Goal: Task Accomplishment & Management: Complete application form

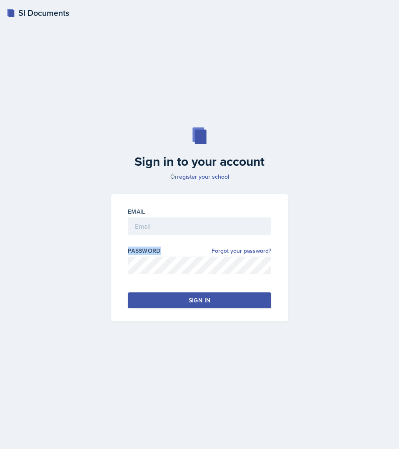
drag, startPoint x: 168, startPoint y: 244, endPoint x: 171, endPoint y: 240, distance: 5.1
click at [171, 240] on div "Email Password Forgot your password? Sign in" at bounding box center [199, 258] width 177 height 128
click at [177, 234] on input "email" at bounding box center [199, 227] width 143 height 18
type input "[EMAIL_ADDRESS][DOMAIN_NAME]"
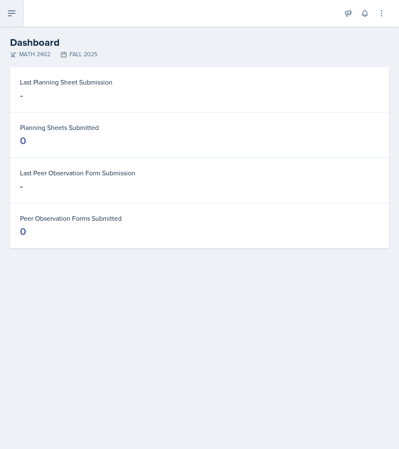
click at [23, 13] on button at bounding box center [12, 13] width 24 height 27
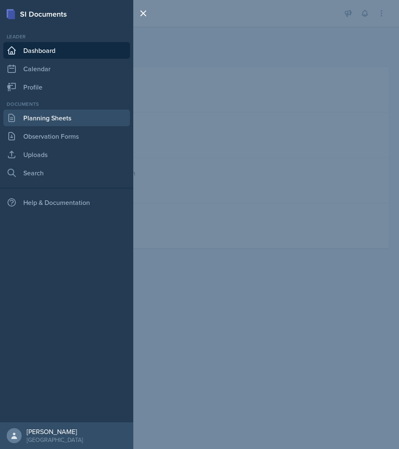
click at [56, 118] on link "Planning Sheets" at bounding box center [66, 118] width 127 height 17
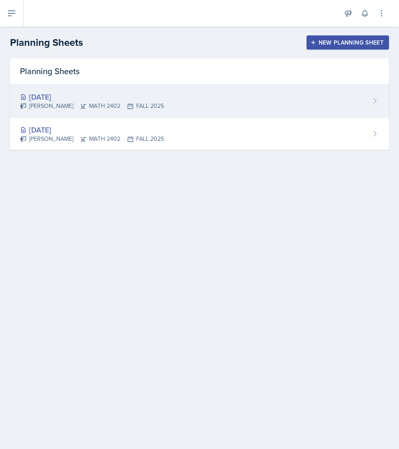
click at [130, 88] on div "[DATE] [PERSON_NAME] MATH 2402 FALL 2025" at bounding box center [199, 101] width 379 height 33
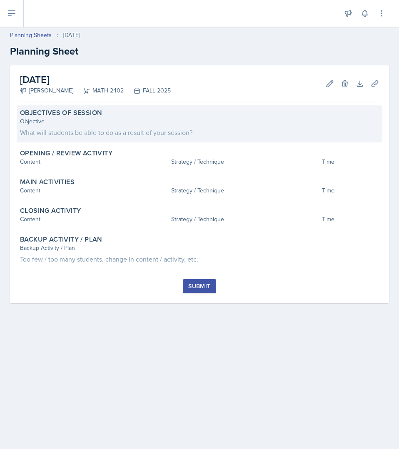
click at [158, 141] on div "Objectives of Session Objective What will students be able to do as a result of…" at bounding box center [200, 123] width 366 height 37
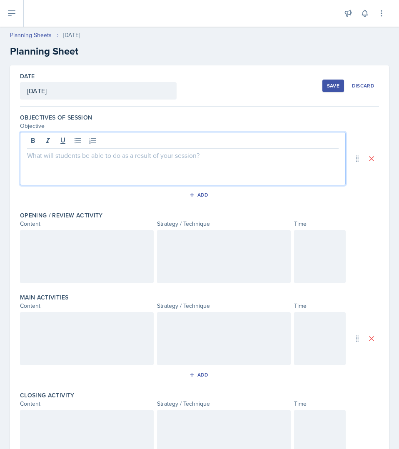
click at [158, 141] on div at bounding box center [183, 158] width 326 height 53
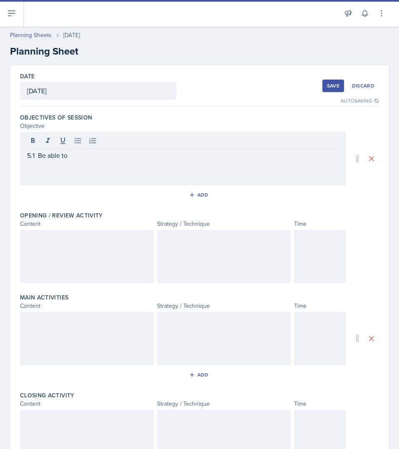
click at [238, 183] on div "5.1 Be able to" at bounding box center [183, 158] width 326 height 53
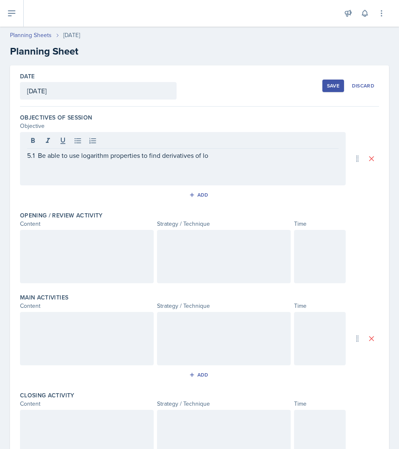
click at [266, 165] on div "5.1 Be able to use logarithm properties to find derivatives of lo" at bounding box center [183, 158] width 326 height 53
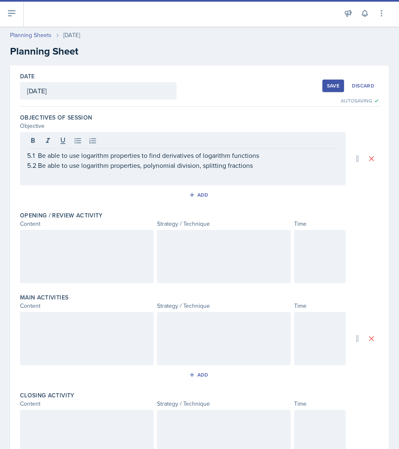
click at [256, 177] on div "5.1 Be able to use logarithm properties to find derivatives of logarithm functi…" at bounding box center [183, 158] width 326 height 53
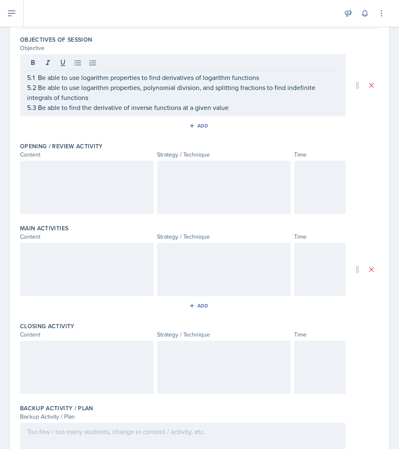
click at [93, 189] on div at bounding box center [87, 187] width 134 height 53
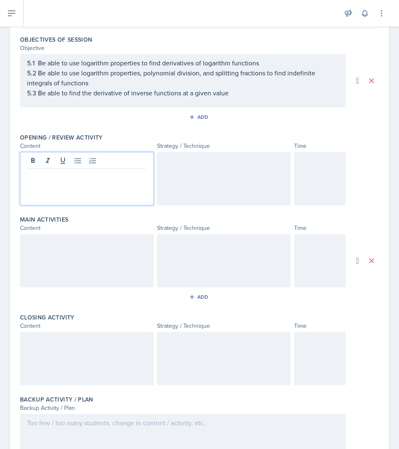
scroll to position [93, 0]
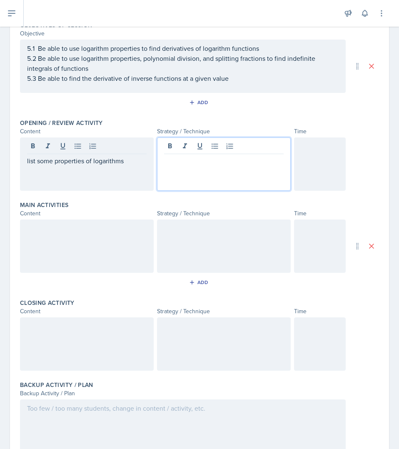
click at [171, 149] on div at bounding box center [224, 164] width 134 height 53
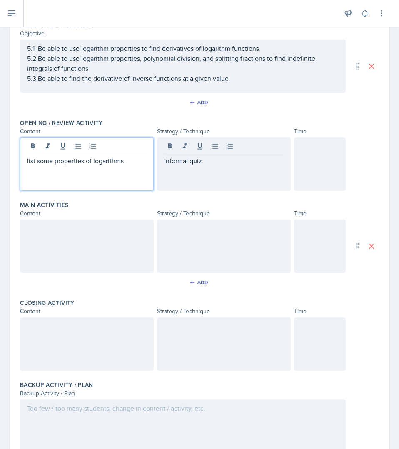
click at [79, 156] on div "list some properties of logarithms" at bounding box center [87, 166] width 120 height 20
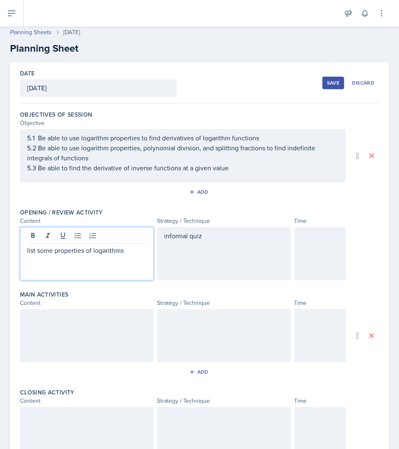
scroll to position [0, 0]
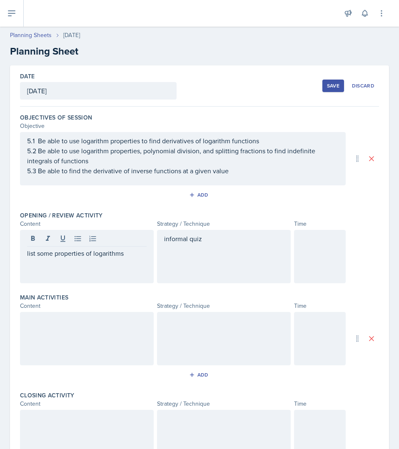
click at [306, 263] on div at bounding box center [320, 256] width 52 height 53
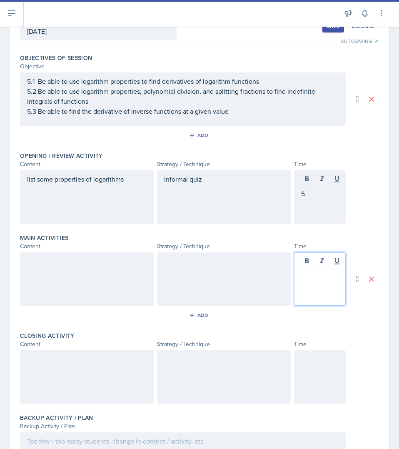
scroll to position [74, 0]
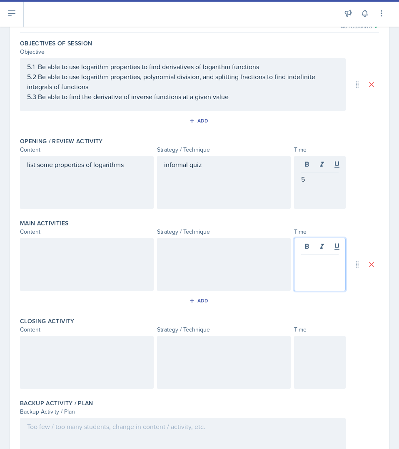
click at [306, 263] on p at bounding box center [320, 261] width 38 height 10
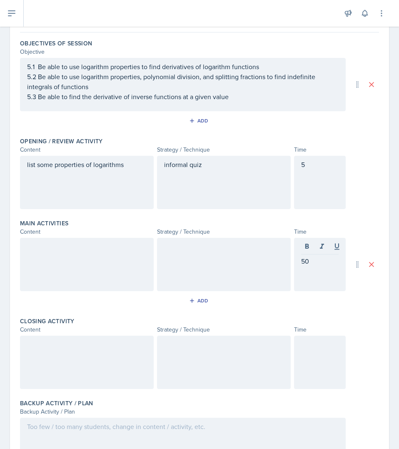
click at [324, 363] on div at bounding box center [320, 362] width 52 height 53
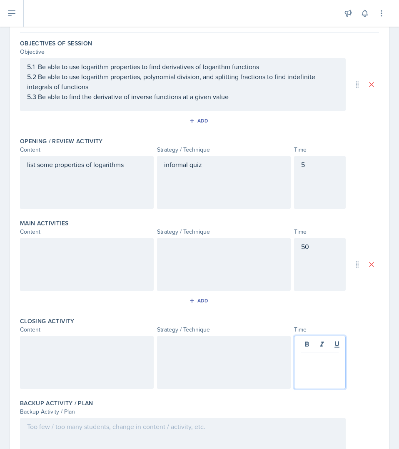
scroll to position [89, 0]
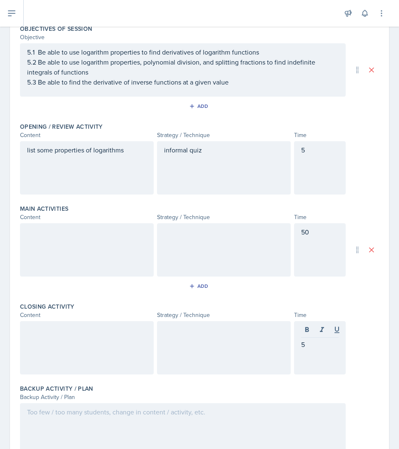
click at [44, 246] on div at bounding box center [87, 249] width 134 height 53
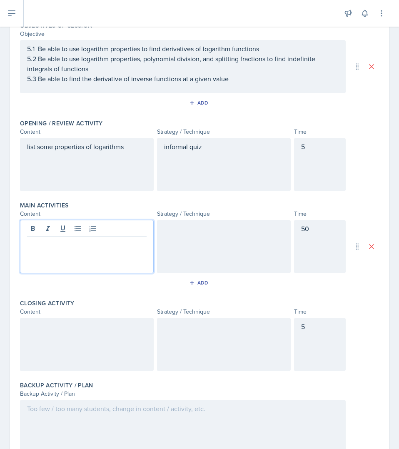
scroll to position [92, 0]
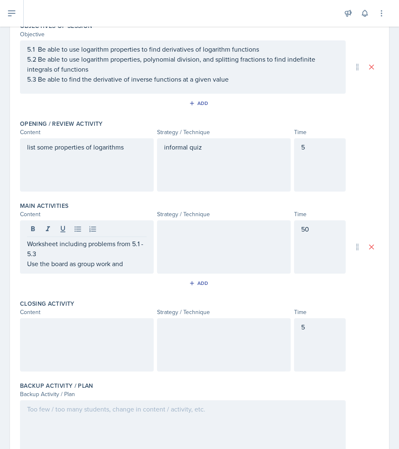
click at [77, 354] on div at bounding box center [87, 344] width 134 height 53
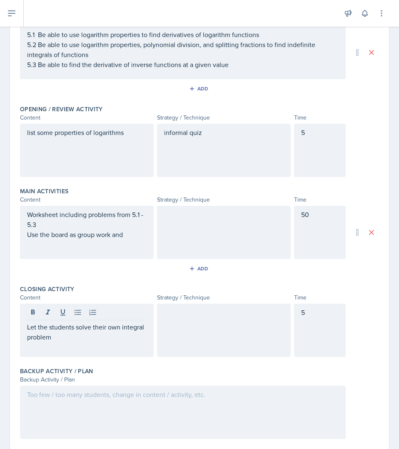
click at [178, 339] on div at bounding box center [224, 330] width 134 height 53
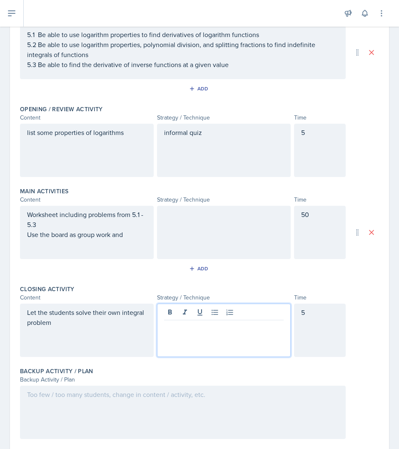
scroll to position [121, 0]
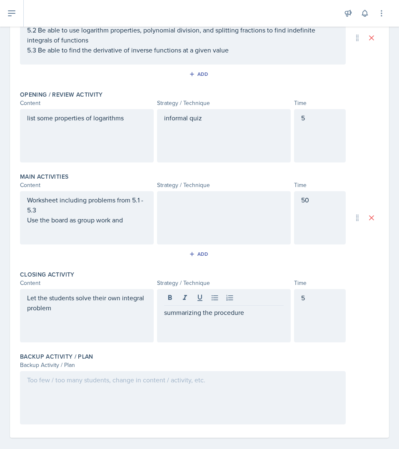
click at [130, 317] on div "Let the students solve their own integral problem" at bounding box center [87, 315] width 134 height 53
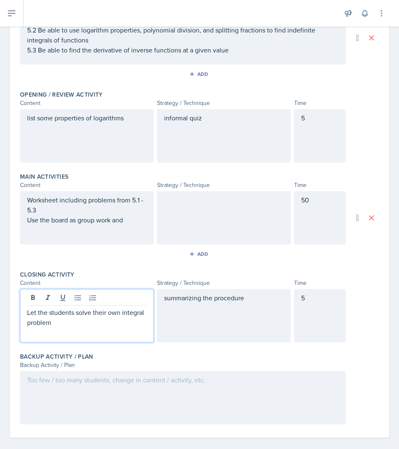
scroll to position [130, 0]
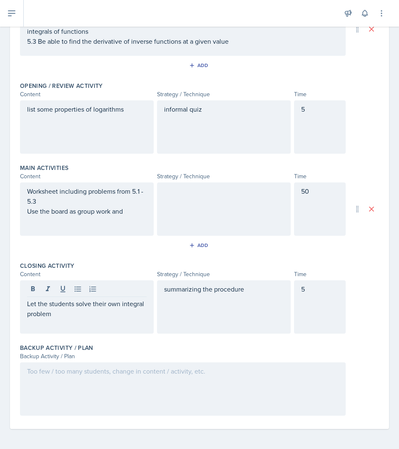
click at [303, 305] on div "5" at bounding box center [320, 307] width 52 height 53
click at [318, 182] on div "Main Activities Content Strategy / Technique Time Worksheet including problems …" at bounding box center [199, 209] width 359 height 98
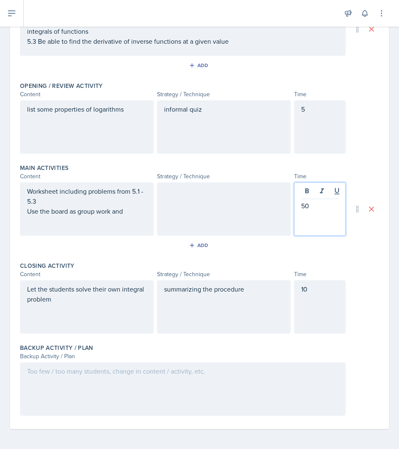
click at [317, 194] on div "50" at bounding box center [320, 209] width 52 height 53
click at [357, 261] on div "Closing Activity Content Strategy / Technique Time Let the students solve their…" at bounding box center [199, 299] width 359 height 82
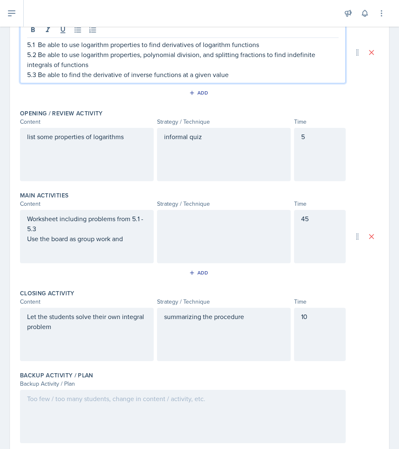
scroll to position [125, 0]
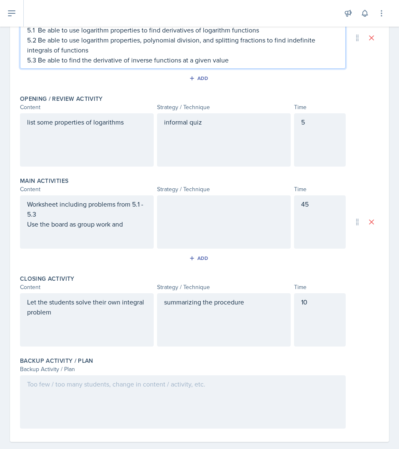
click at [291, 59] on p "5.3 Be able to find the derivative of inverse functions at a given value" at bounding box center [183, 60] width 312 height 10
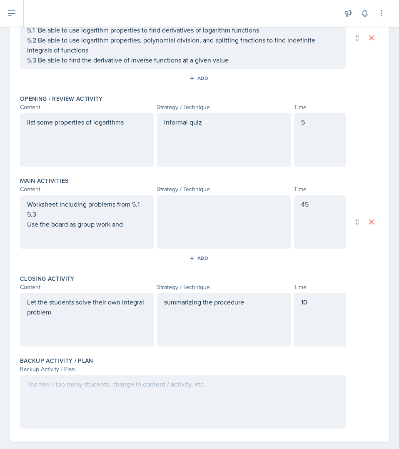
click at [241, 130] on div "informal quiz" at bounding box center [224, 139] width 134 height 53
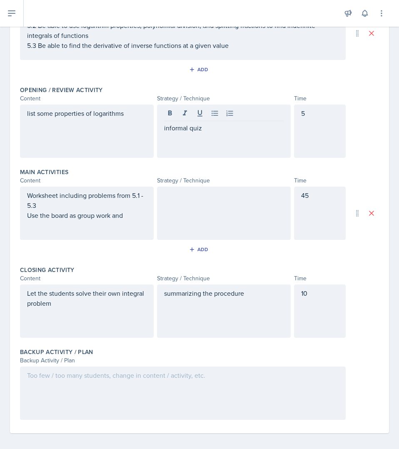
click at [212, 203] on div at bounding box center [224, 213] width 134 height 53
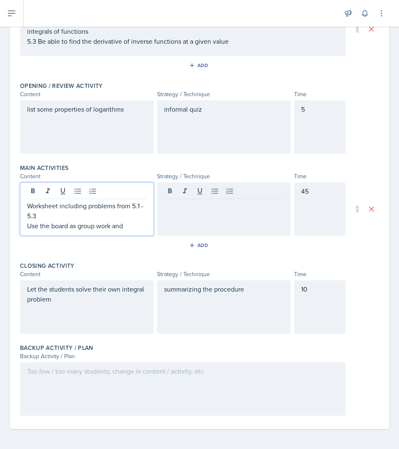
click at [120, 215] on div "Worksheet including problems from 5.1 - 5.3 Use the board as group work and" at bounding box center [87, 216] width 120 height 30
click at [132, 223] on p "Use the board as group work and" at bounding box center [87, 226] width 120 height 10
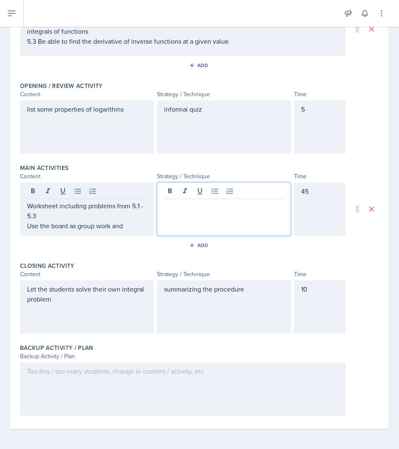
click at [216, 190] on div at bounding box center [224, 209] width 134 height 53
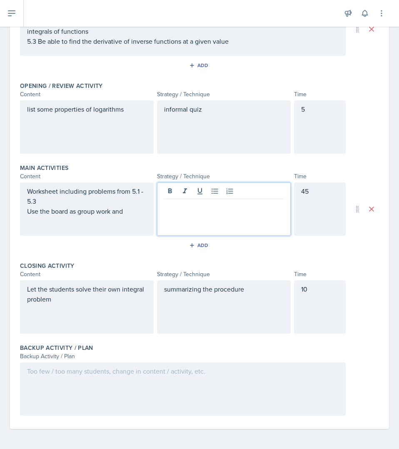
click at [211, 203] on p at bounding box center [224, 206] width 120 height 10
click at [128, 218] on div "Worksheet including problems from 5.1 - 5.3 Use the board as group work and" at bounding box center [87, 209] width 134 height 53
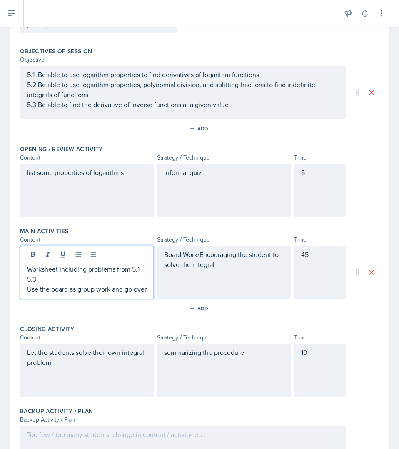
scroll to position [65, 0]
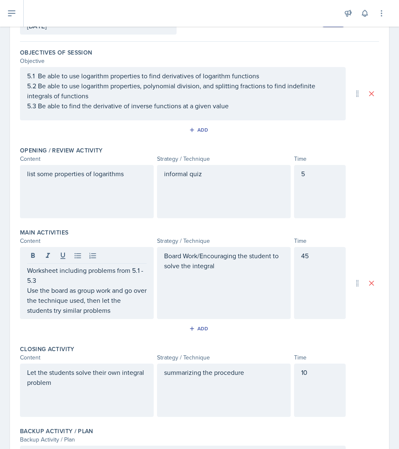
click at [307, 278] on div "45" at bounding box center [320, 283] width 52 height 72
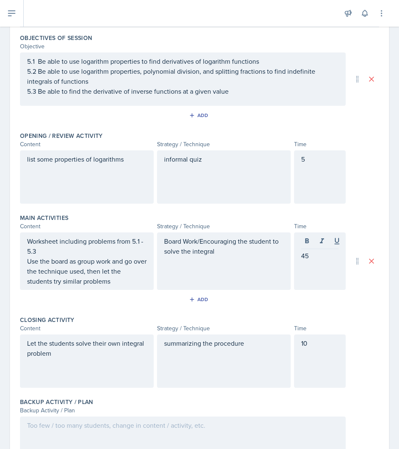
click at [242, 258] on div "Board Work/Encouraging the student to solve the integral" at bounding box center [224, 262] width 134 height 58
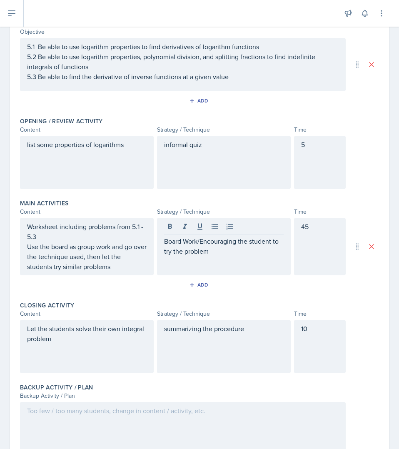
click at [242, 258] on div "Board Work/Encouraging the student to try the problem" at bounding box center [224, 247] width 134 height 58
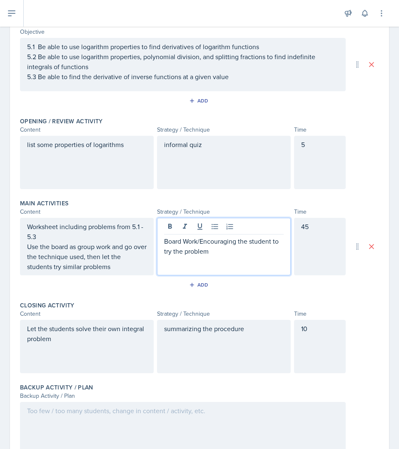
scroll to position [134, 0]
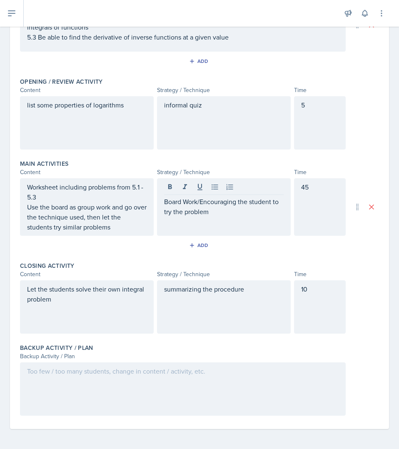
click at [191, 387] on div at bounding box center [183, 389] width 326 height 53
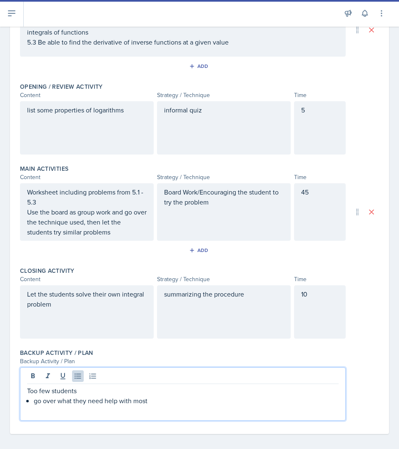
scroll to position [128, 0]
click at [111, 390] on p "Too few students" at bounding box center [183, 391] width 312 height 10
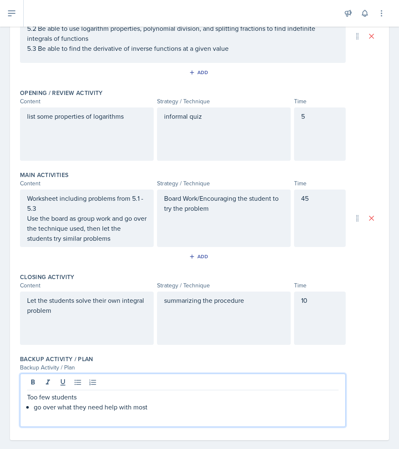
scroll to position [137, 0]
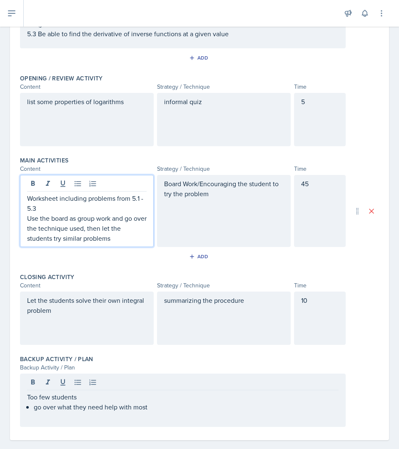
click at [112, 236] on p "Use the board as group work and go over the technique used, then let the studen…" at bounding box center [87, 228] width 120 height 30
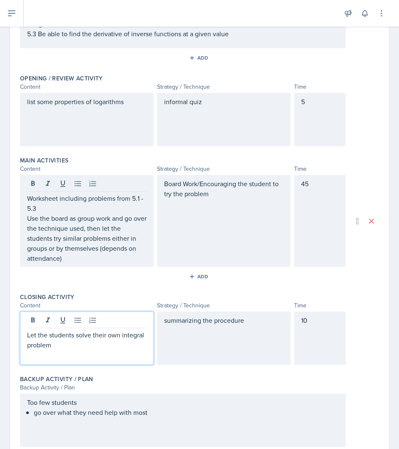
click at [103, 335] on p "Let the students solve their own integral problem" at bounding box center [87, 340] width 120 height 20
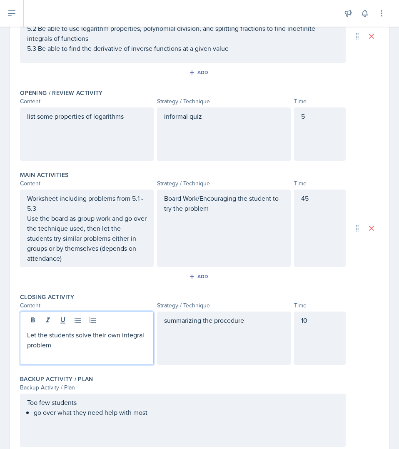
click at [104, 358] on div "Let the students solve their own integral problem" at bounding box center [87, 338] width 134 height 53
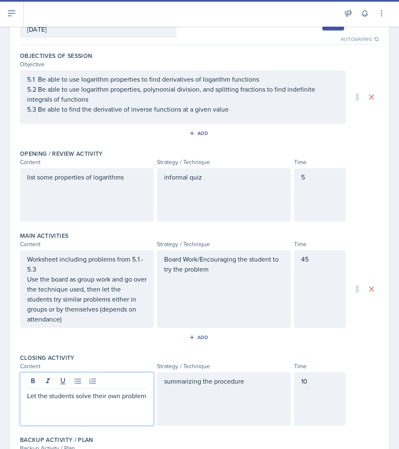
scroll to position [61, 0]
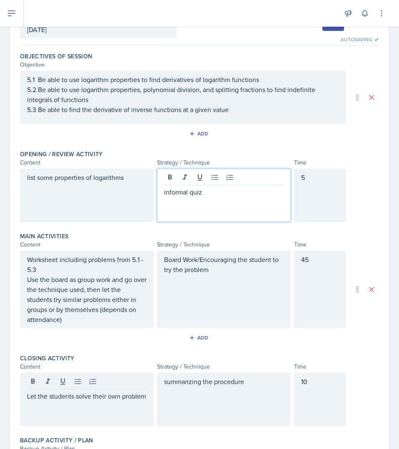
click at [198, 181] on div "informal quiz" at bounding box center [224, 195] width 134 height 53
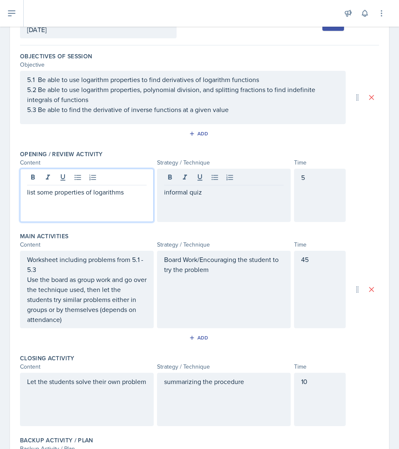
click at [136, 187] on div "list some properties of logarithms" at bounding box center [87, 195] width 134 height 53
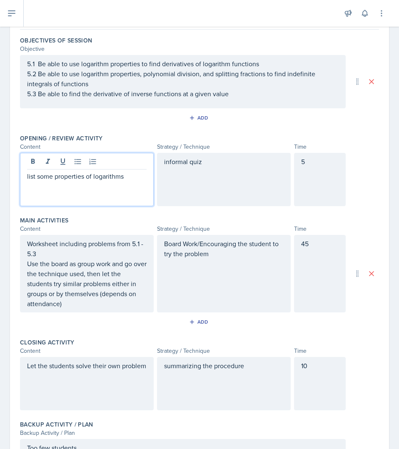
scroll to position [73, 0]
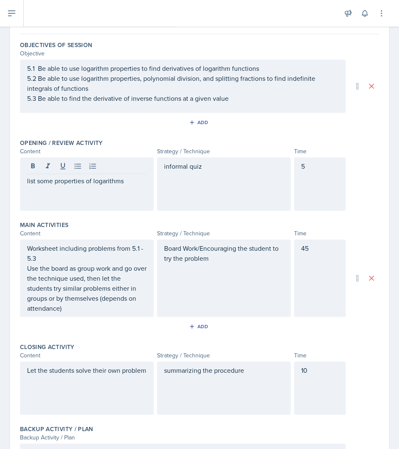
click at [115, 147] on div "Opening / Review Activity" at bounding box center [199, 143] width 359 height 8
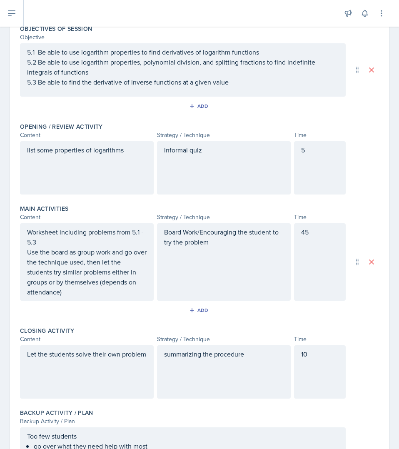
scroll to position [0, 0]
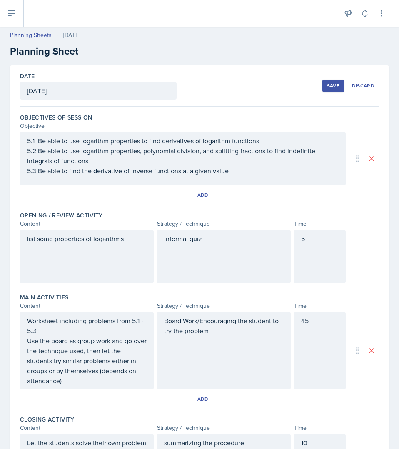
click at [323, 84] on button "Save" at bounding box center [334, 86] width 22 height 13
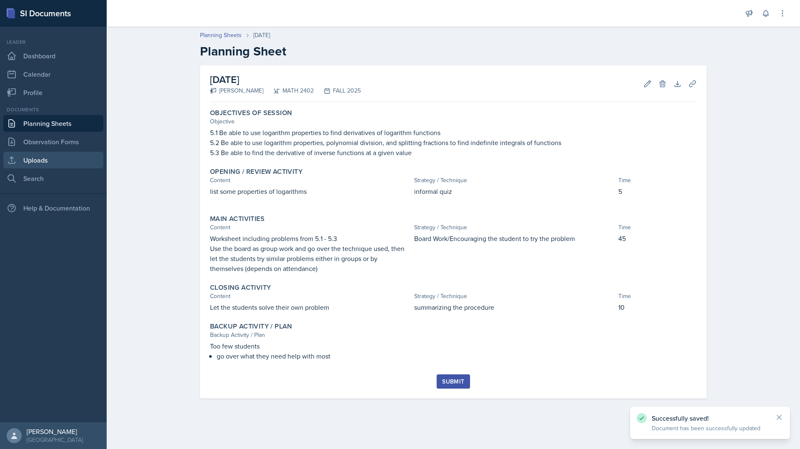
click at [53, 157] on link "Uploads" at bounding box center [53, 160] width 100 height 17
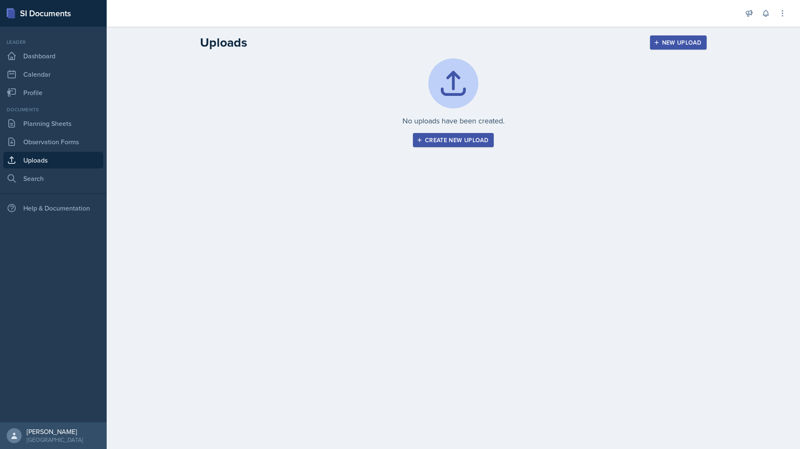
click at [399, 134] on button "Create new upload" at bounding box center [453, 140] width 81 height 14
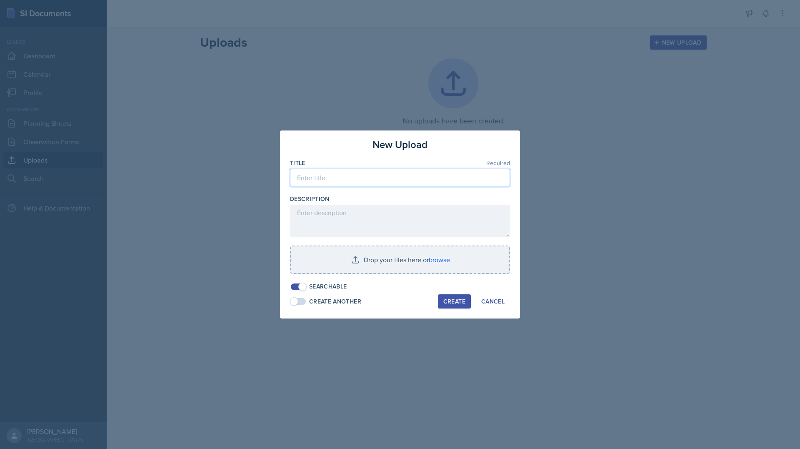
click at [391, 185] on input at bounding box center [400, 178] width 220 height 18
type input "Calculus II 5.1 - 5.3"
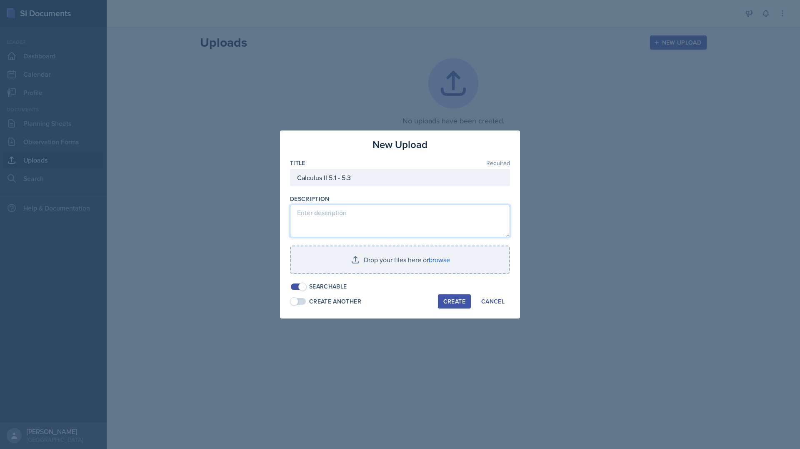
click at [375, 206] on textarea at bounding box center [400, 221] width 220 height 33
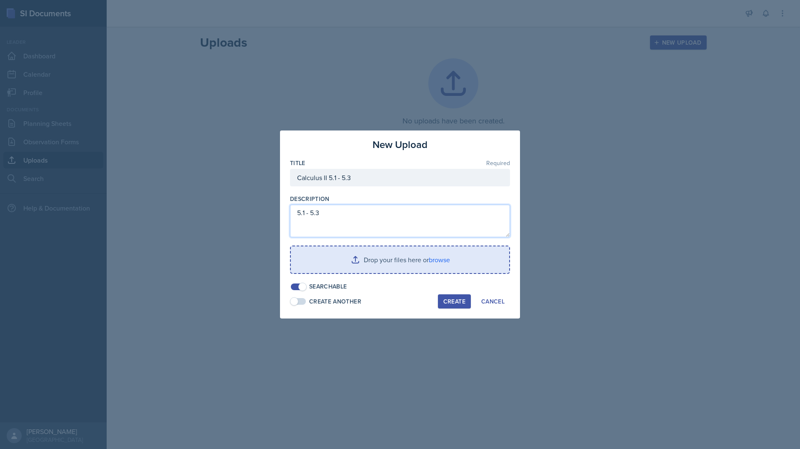
type textarea "5.1 - 5.3"
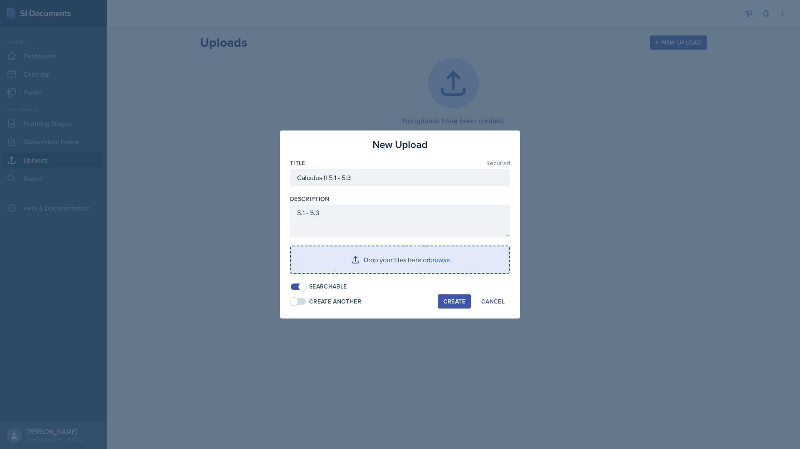
click at [399, 257] on input "file" at bounding box center [400, 259] width 218 height 27
click at [356, 262] on input "file" at bounding box center [400, 259] width 218 height 27
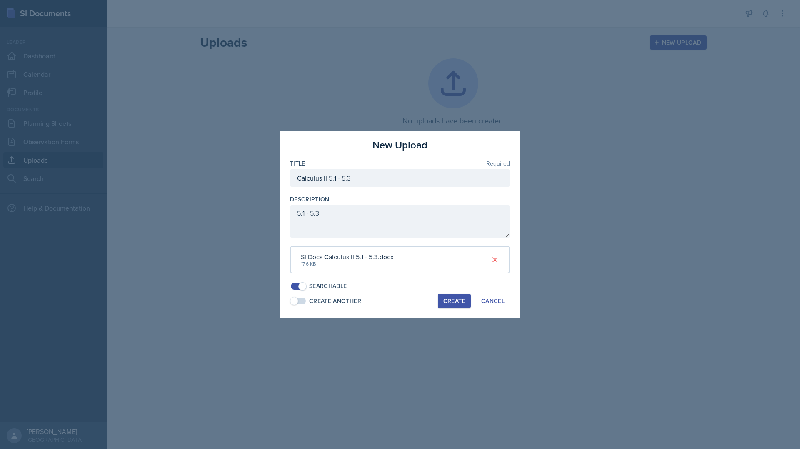
click at [399, 303] on div "Create" at bounding box center [455, 301] width 22 height 7
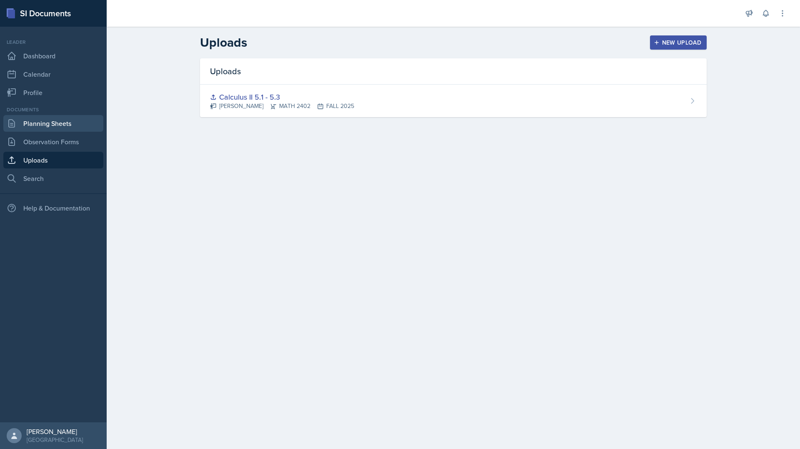
click at [48, 125] on link "Planning Sheets" at bounding box center [53, 123] width 100 height 17
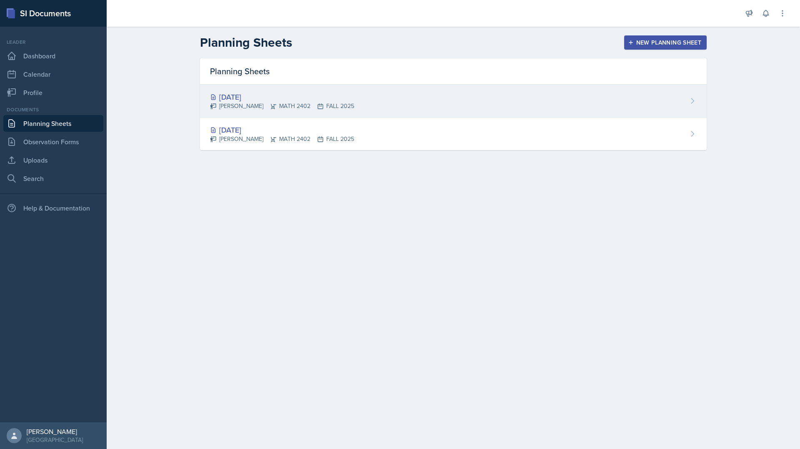
click at [330, 86] on div "[DATE] [PERSON_NAME] MATH 2402 FALL 2025" at bounding box center [453, 101] width 507 height 33
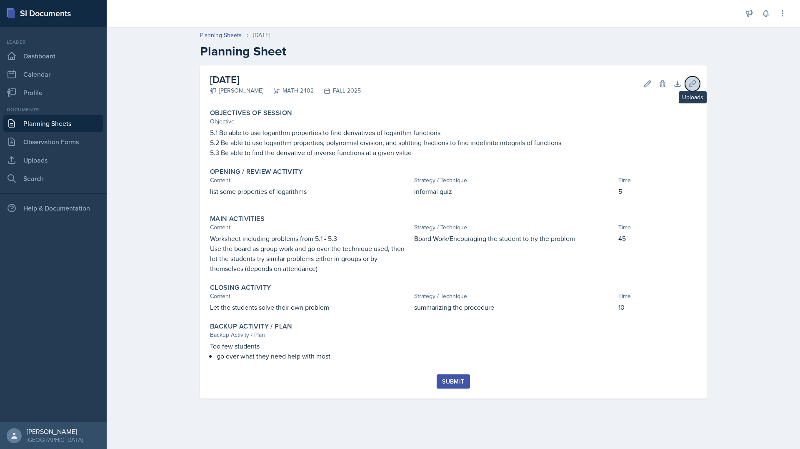
click at [399, 83] on icon at bounding box center [693, 84] width 8 height 8
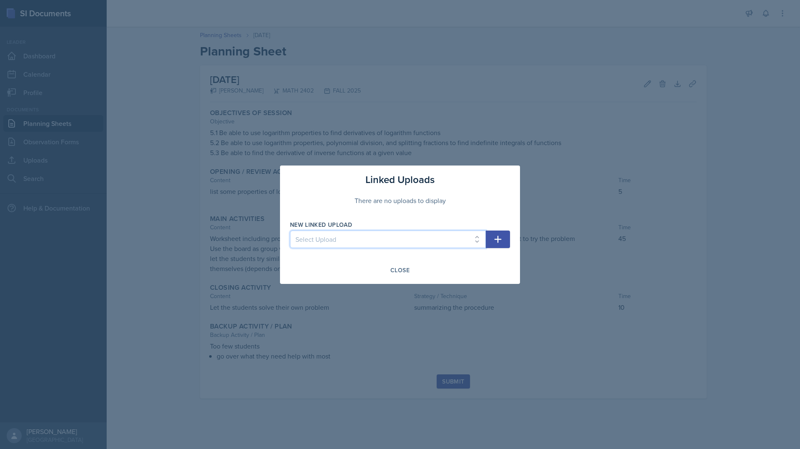
click at [394, 239] on select "Select Upload Calculus II 5.1 - 5.3" at bounding box center [388, 240] width 196 height 18
select select "5f81fe8a-66e3-4e3b-8859-6297875bd223"
click at [290, 231] on select "Select Upload Calculus II 5.1 - 5.3" at bounding box center [388, 240] width 196 height 18
click at [399, 232] on button "button" at bounding box center [498, 240] width 24 height 18
select select
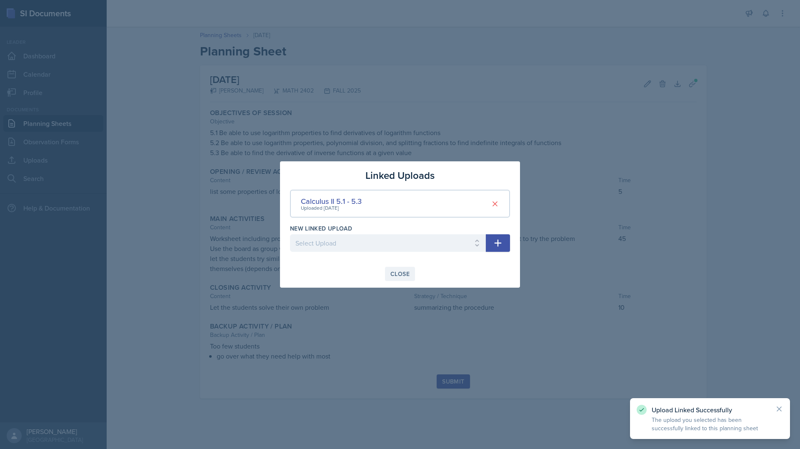
click at [396, 268] on button "Close" at bounding box center [400, 274] width 30 height 14
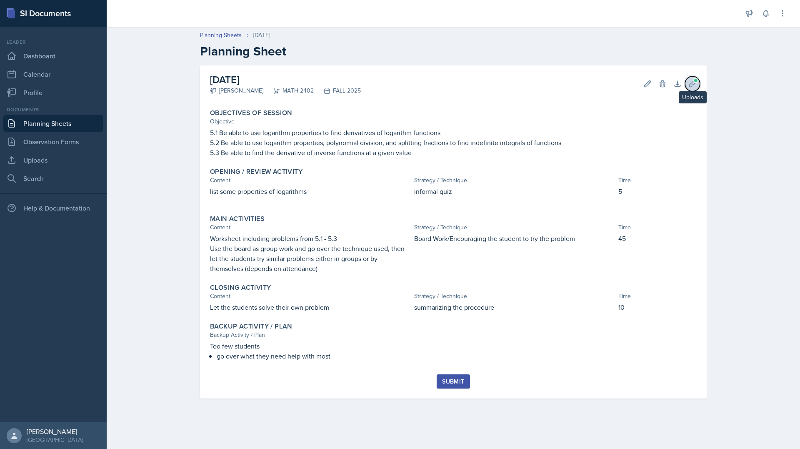
click at [399, 78] on button "Uploads" at bounding box center [692, 83] width 15 height 15
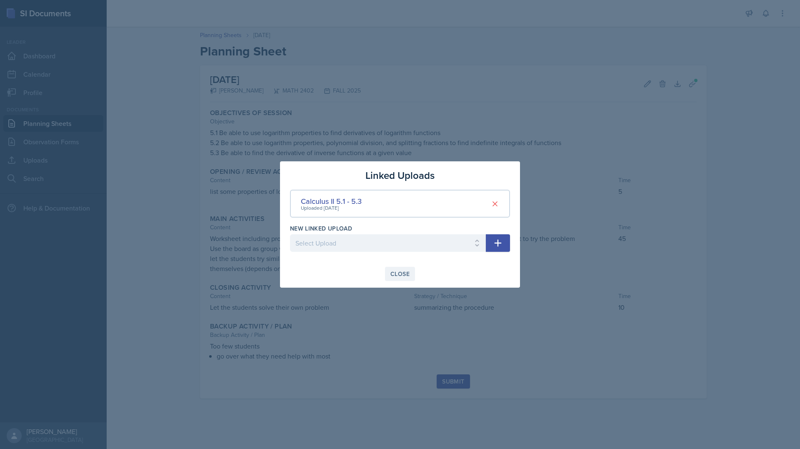
click at [399, 268] on button "Close" at bounding box center [400, 274] width 30 height 14
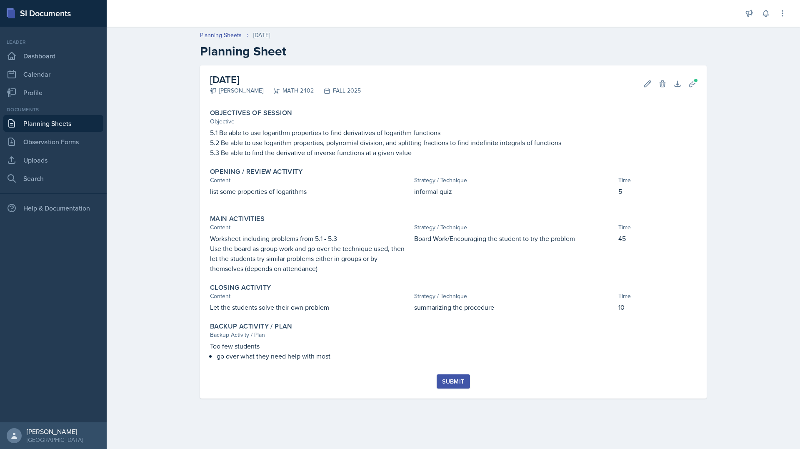
click at [88, 118] on link "Planning Sheets" at bounding box center [53, 123] width 100 height 17
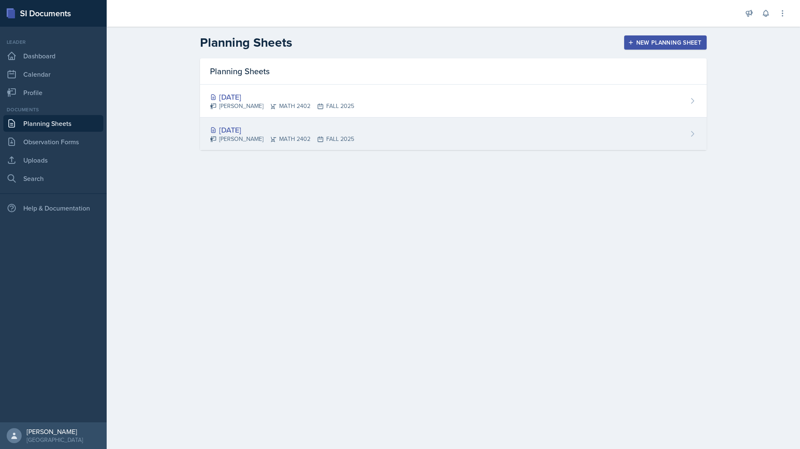
click at [296, 123] on div "[DATE] [PERSON_NAME] MATH 2402 FALL 2025" at bounding box center [453, 134] width 507 height 33
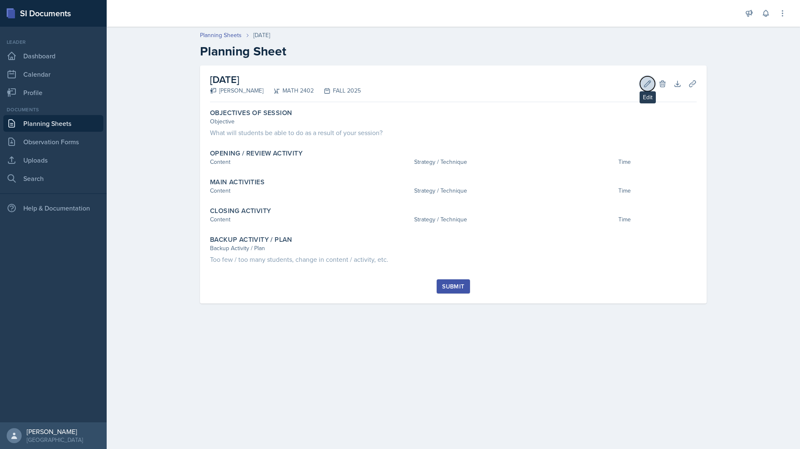
click at [399, 79] on button "Edit" at bounding box center [647, 83] width 15 height 15
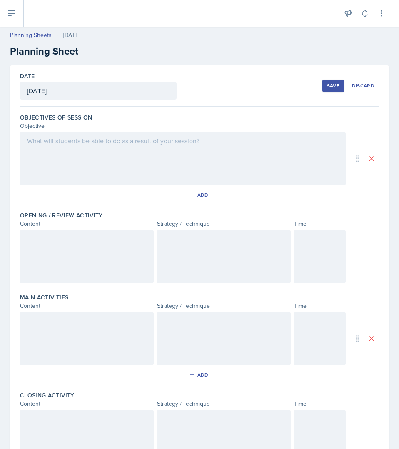
click at [128, 133] on div at bounding box center [183, 158] width 326 height 53
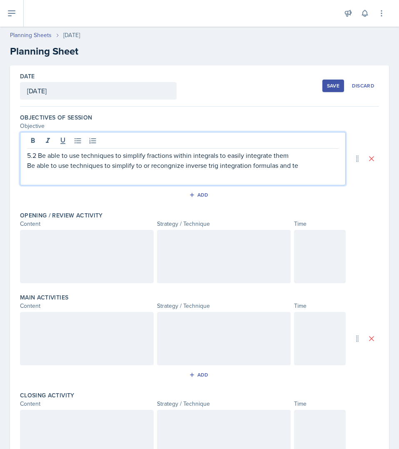
click at [166, 168] on p "Be able to use techniques to simplify to or recongnize inverse trig integration…" at bounding box center [183, 165] width 312 height 10
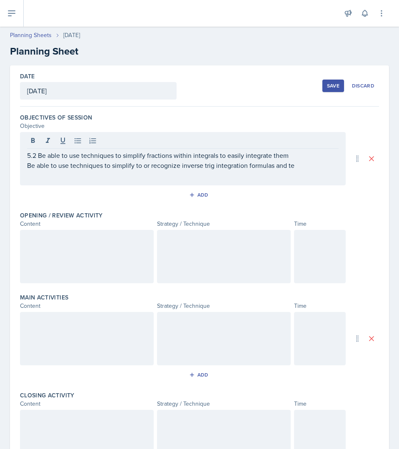
click at [299, 174] on div "5.2 Be able to use techniques to simplify fractions within integrals to easily …" at bounding box center [183, 158] width 326 height 53
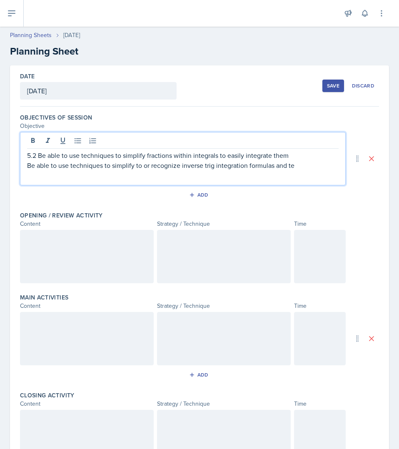
click at [299, 168] on p "Be able to use techniques to simplify to or recognize inverse trig integration …" at bounding box center [183, 165] width 312 height 10
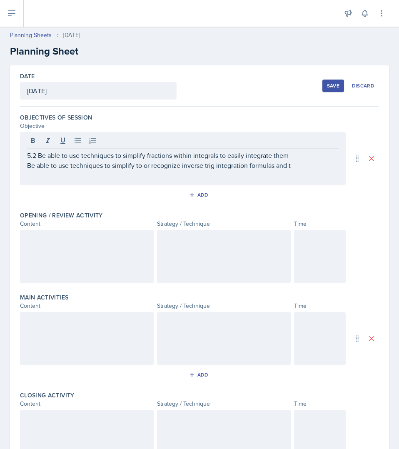
click at [109, 47] on h2 "Planning Sheet" at bounding box center [199, 51] width 379 height 15
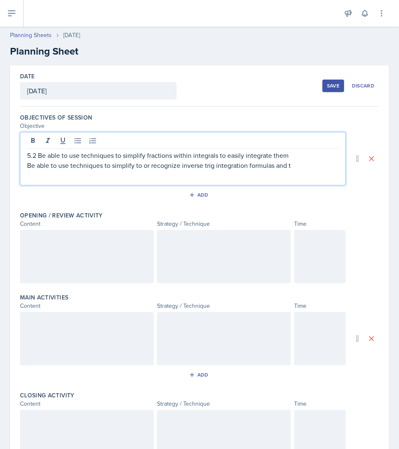
click at [34, 148] on div "5.2 Be able to use techniques to simplify fractions within integrals to easily …" at bounding box center [183, 158] width 326 height 53
click at [312, 169] on p "5.7 Be able to use techniques to simplify to or recognize inverse trig integrat…" at bounding box center [183, 165] width 312 height 10
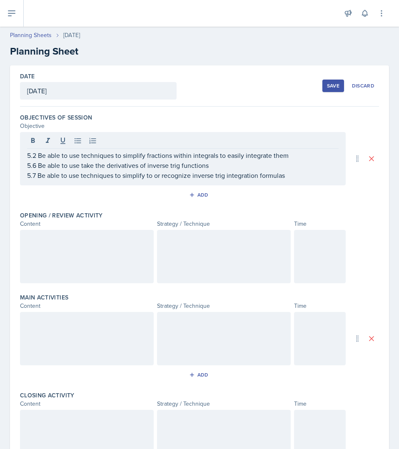
click at [126, 263] on div at bounding box center [87, 256] width 134 height 53
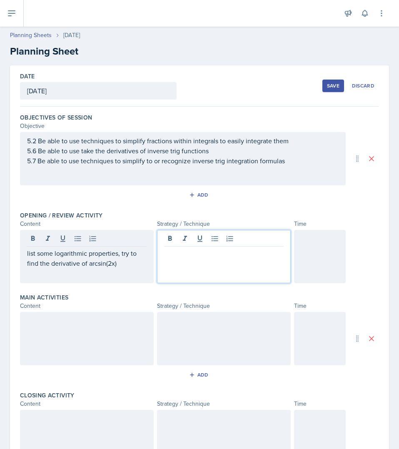
click at [182, 241] on div at bounding box center [224, 256] width 134 height 53
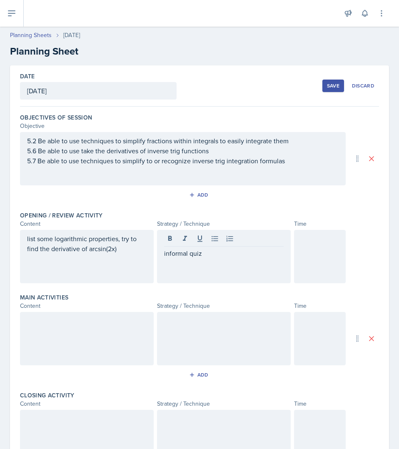
click at [305, 247] on div at bounding box center [320, 256] width 52 height 53
click at [111, 349] on div at bounding box center [87, 338] width 134 height 53
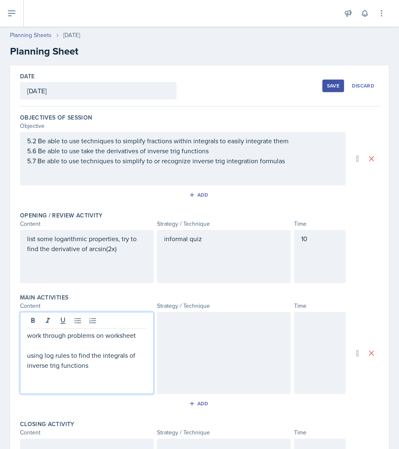
click at [93, 366] on p "using log rules to find the integrals of inverse trig functions" at bounding box center [87, 361] width 120 height 20
click at [95, 374] on p at bounding box center [87, 376] width 120 height 10
click at [71, 359] on p "using log rules to find the integrals of logarithm functions" at bounding box center [87, 361] width 120 height 20
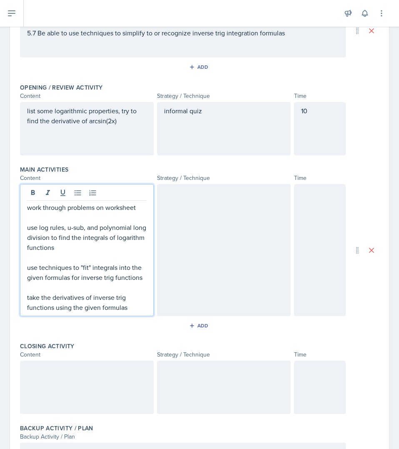
scroll to position [136, 0]
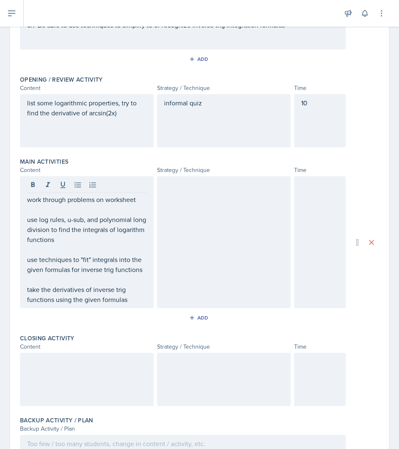
click at [258, 218] on div at bounding box center [224, 242] width 134 height 132
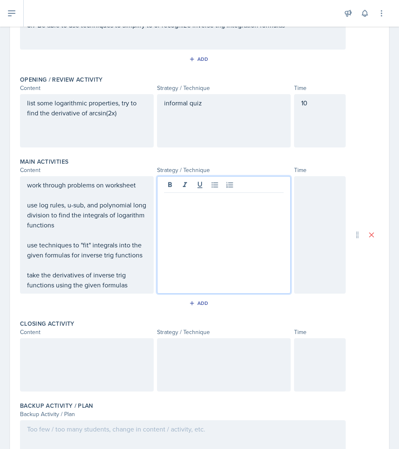
scroll to position [150, 0]
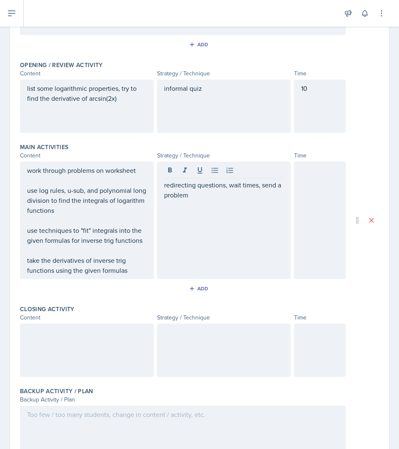
click at [314, 212] on div at bounding box center [320, 221] width 52 height 118
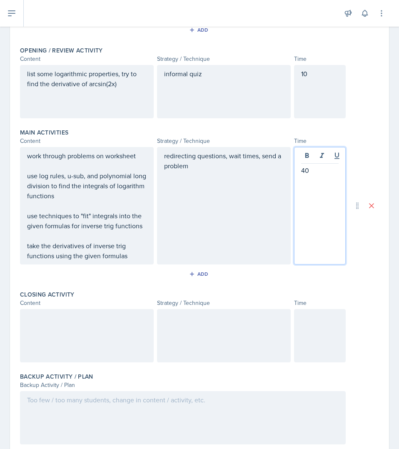
click at [105, 330] on div at bounding box center [87, 335] width 134 height 53
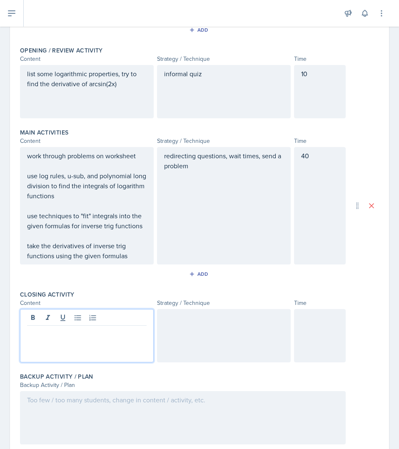
scroll to position [180, 0]
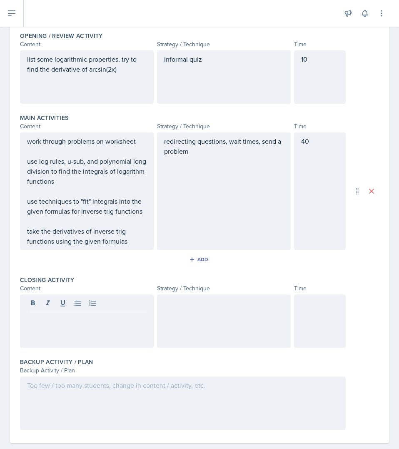
click at [221, 232] on div "redirecting questions, wait times, send a problem" at bounding box center [224, 192] width 134 height 118
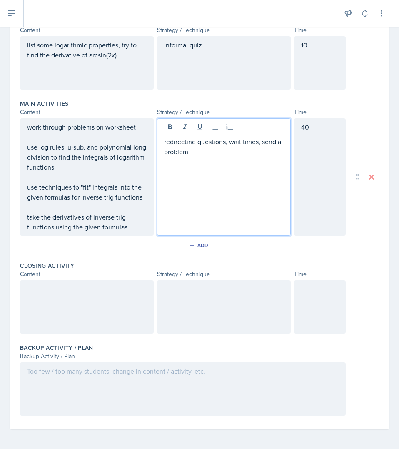
scroll to position [0, 0]
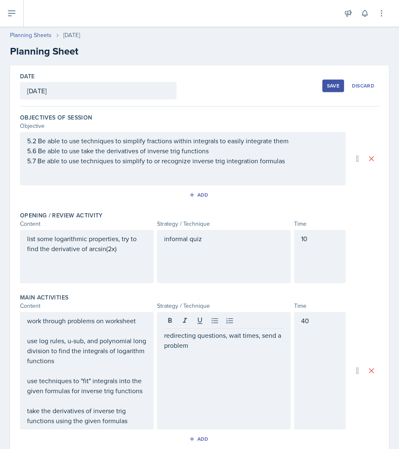
click at [327, 87] on div "Save" at bounding box center [333, 86] width 13 height 7
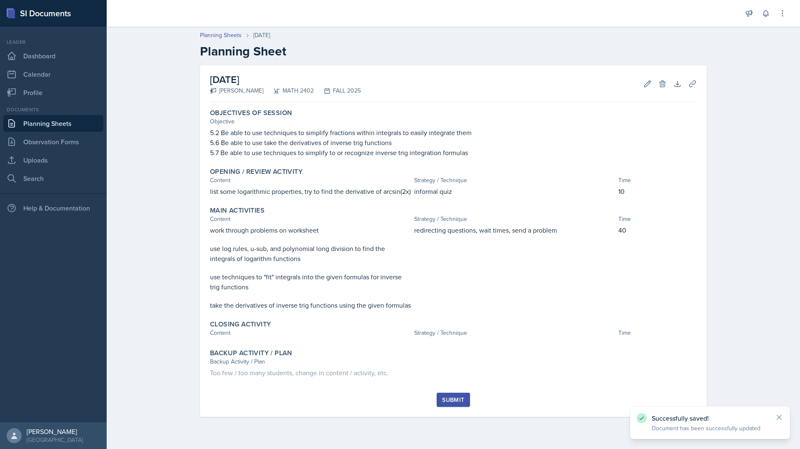
click at [60, 119] on link "Planning Sheets" at bounding box center [53, 123] width 100 height 17
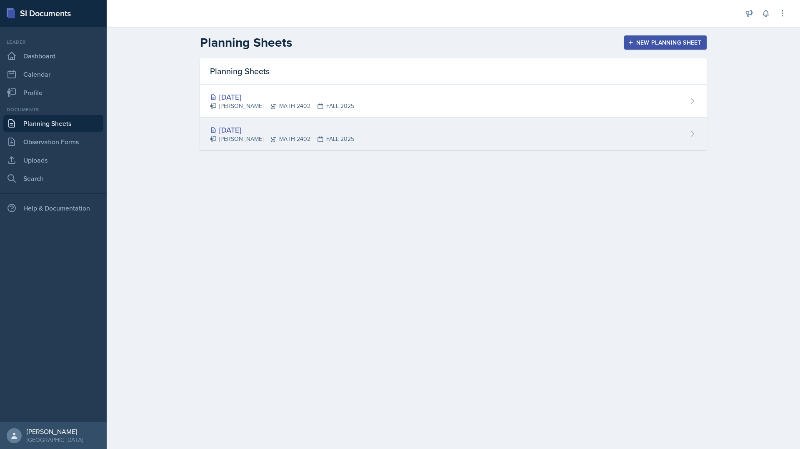
click at [332, 133] on div "[DATE]" at bounding box center [282, 129] width 144 height 11
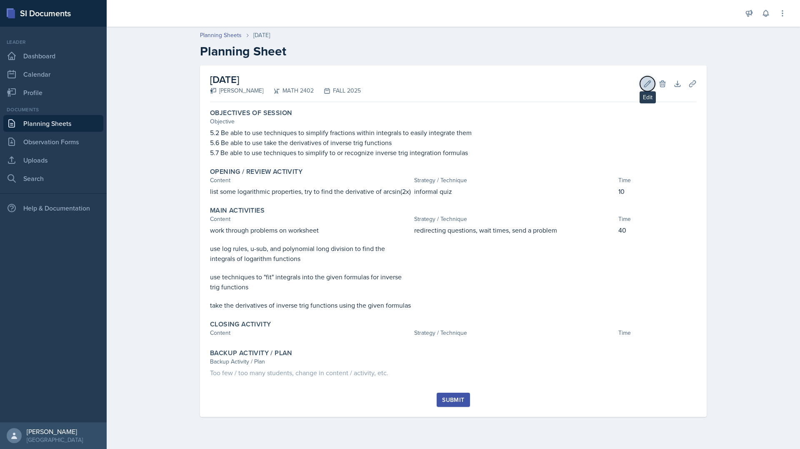
click at [399, 90] on button "Edit" at bounding box center [647, 83] width 15 height 15
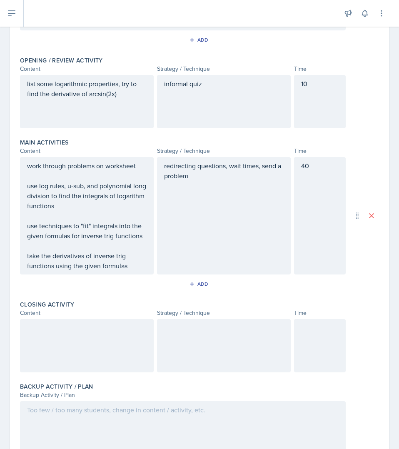
scroll to position [194, 0]
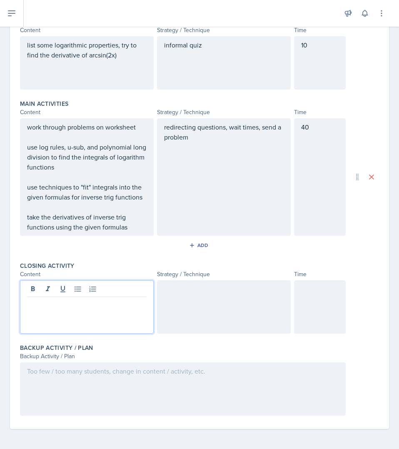
click at [78, 287] on div at bounding box center [87, 307] width 134 height 53
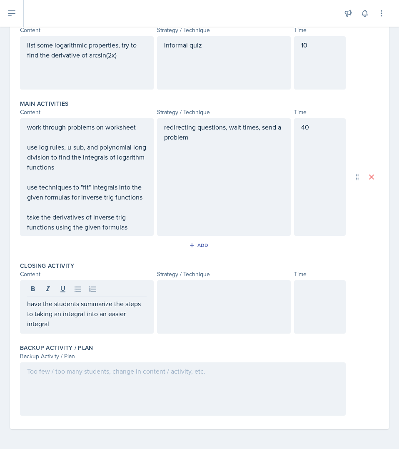
click at [193, 298] on div at bounding box center [224, 307] width 134 height 53
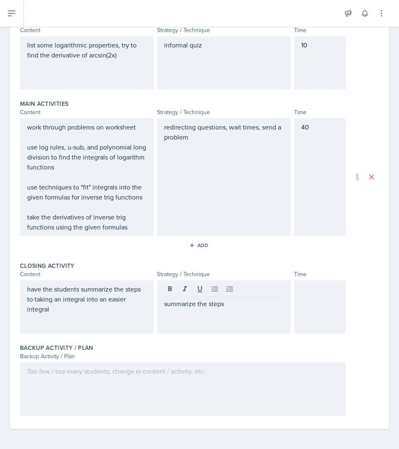
drag, startPoint x: 336, startPoint y: 301, endPoint x: 332, endPoint y: 303, distance: 4.5
click at [332, 303] on div at bounding box center [320, 307] width 52 height 53
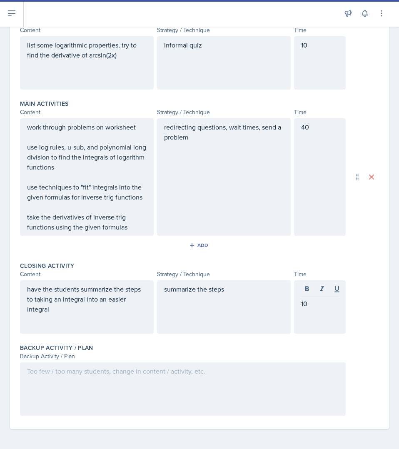
click at [173, 398] on div at bounding box center [183, 389] width 326 height 53
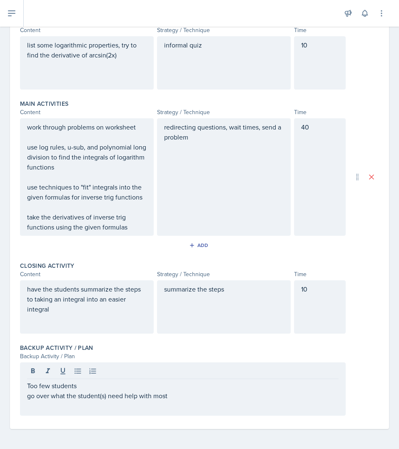
click at [28, 403] on div "Too few students go over what the student(s) need help with most" at bounding box center [183, 389] width 326 height 53
click at [28, 402] on div "Too few students go over what the student(s) need help with most" at bounding box center [183, 389] width 326 height 53
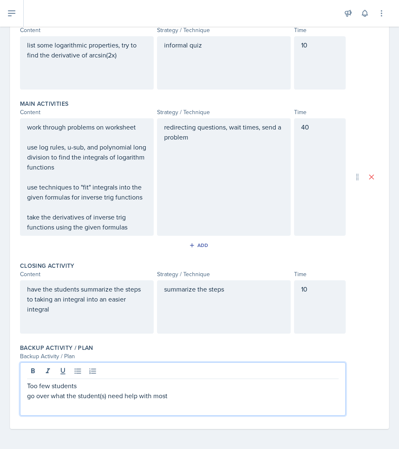
click at [27, 401] on div "Too few students go over what the student(s) need help with most" at bounding box center [183, 389] width 326 height 53
click at [27, 399] on p "go over what the student(s) need help with most" at bounding box center [183, 396] width 312 height 10
click at [171, 401] on p "go over what the student(s) need help with most" at bounding box center [186, 396] width 305 height 10
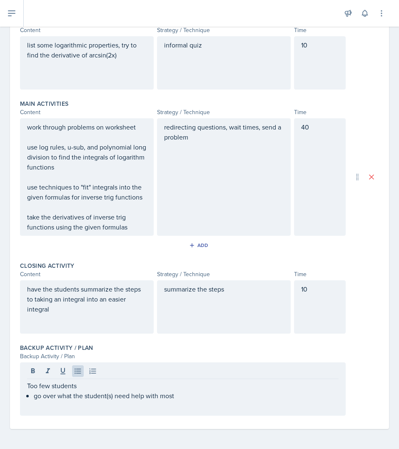
click at [348, 327] on div "have the students summarize the steps to taking an integral into an easier inte…" at bounding box center [199, 307] width 359 height 53
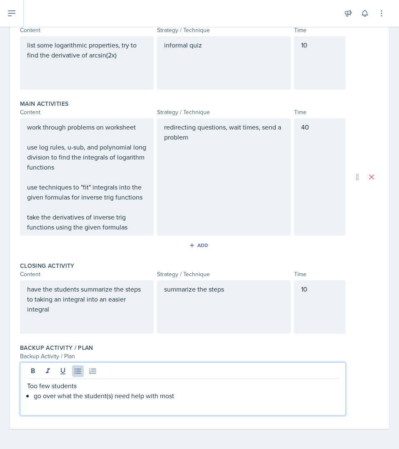
click at [221, 384] on div "Too few students go over what the student(s) need help with most" at bounding box center [183, 391] width 312 height 20
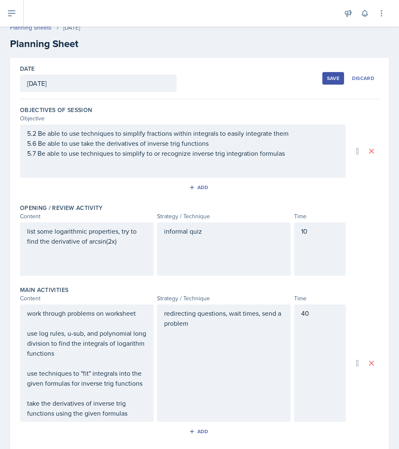
scroll to position [0, 0]
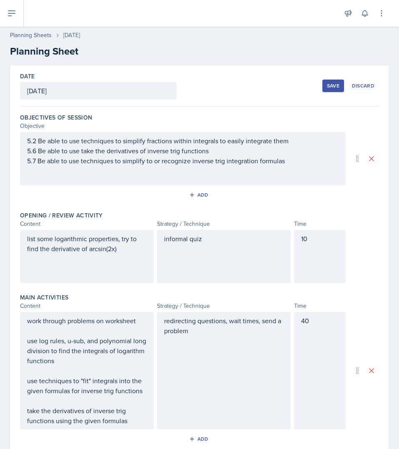
click at [335, 85] on button "Save" at bounding box center [334, 86] width 22 height 13
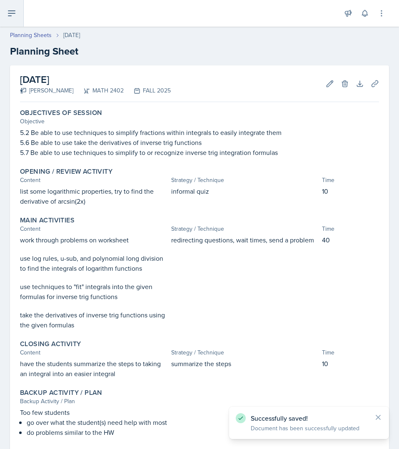
click at [19, 25] on button at bounding box center [12, 13] width 24 height 27
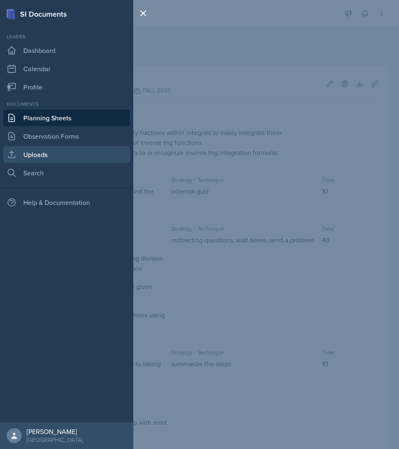
click at [71, 155] on link "Uploads" at bounding box center [66, 154] width 127 height 17
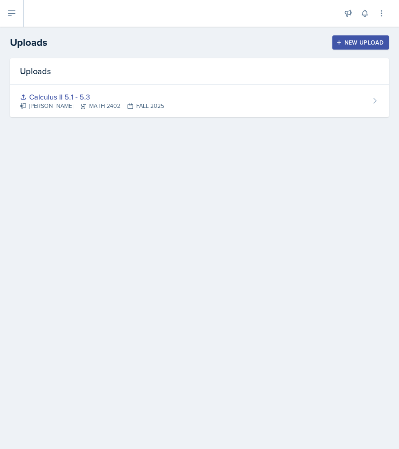
click at [374, 44] on div "New Upload" at bounding box center [361, 42] width 46 height 7
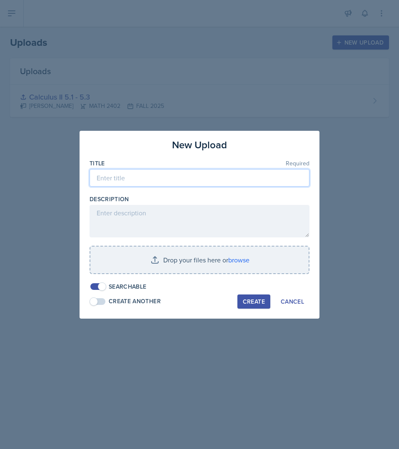
click at [175, 178] on input at bounding box center [200, 178] width 220 height 18
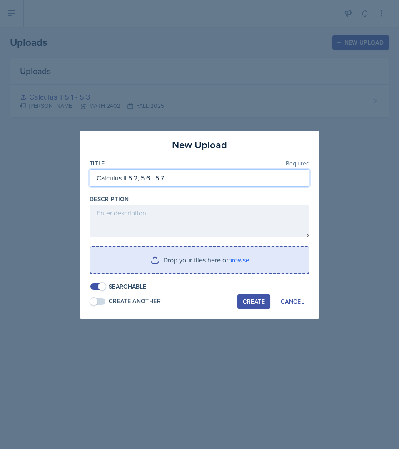
type input "Calculus II 5.2, 5.6 - 5.7"
click at [233, 265] on input "file" at bounding box center [199, 260] width 218 height 27
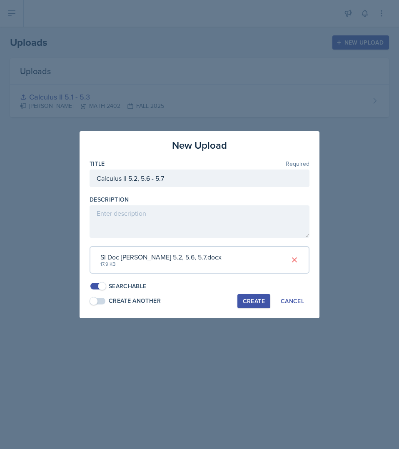
click at [241, 303] on button "Create" at bounding box center [254, 301] width 33 height 14
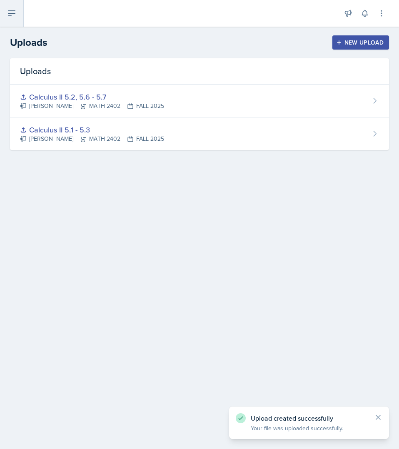
click at [23, 11] on button at bounding box center [12, 13] width 24 height 27
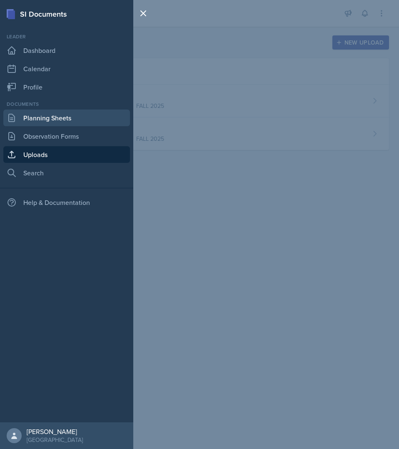
click at [47, 121] on link "Planning Sheets" at bounding box center [66, 118] width 127 height 17
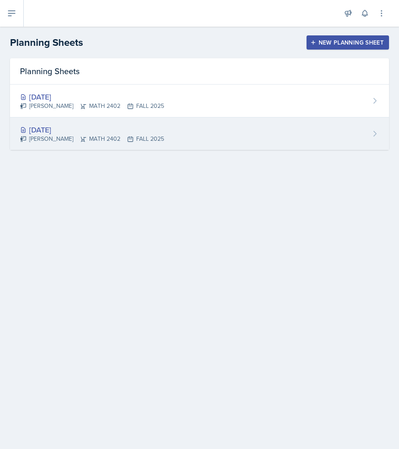
click at [142, 133] on div "[DATE]" at bounding box center [92, 129] width 144 height 11
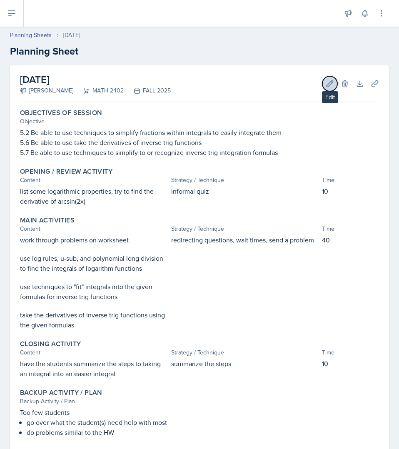
click at [326, 88] on icon at bounding box center [330, 84] width 8 height 8
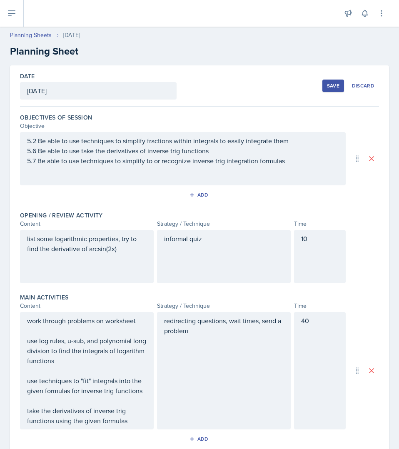
click at [327, 88] on div "Save" at bounding box center [333, 86] width 13 height 7
click at [323, 88] on button "Save" at bounding box center [334, 86] width 22 height 13
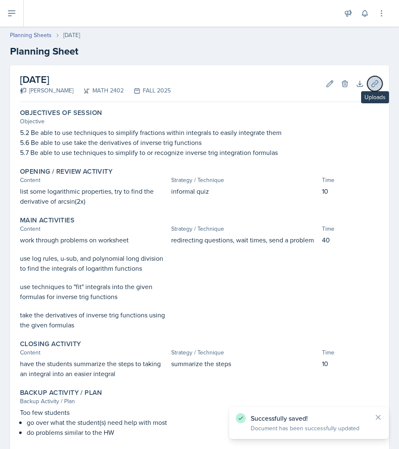
click at [371, 88] on button "Uploads" at bounding box center [375, 83] width 15 height 15
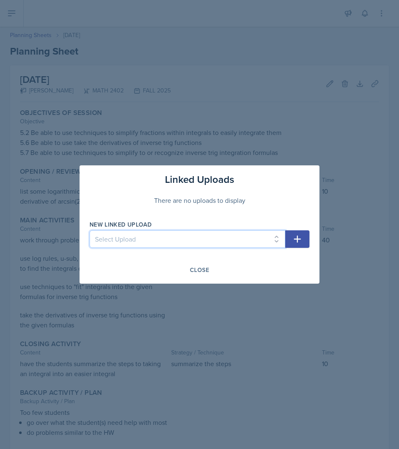
click at [128, 236] on select "Select Upload Calculus II 5.1 - 5.3 Calculus II 5.2, 5.6 - 5.7" at bounding box center [188, 240] width 196 height 18
select select "4a64ef0a-e91f-482d-ad76-e2697b55c337"
click at [90, 231] on select "Select Upload Calculus II 5.1 - 5.3 Calculus II 5.2, 5.6 - 5.7" at bounding box center [188, 240] width 196 height 18
click at [298, 241] on icon "button" at bounding box center [297, 239] width 7 height 7
select select
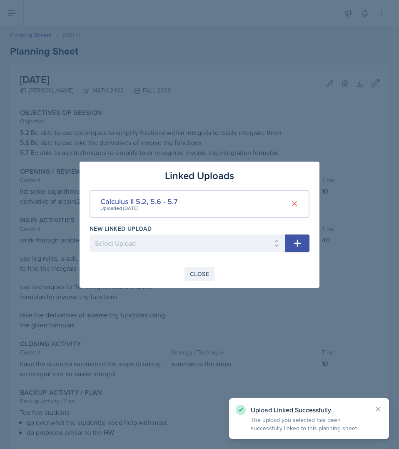
click at [201, 271] on div "Close" at bounding box center [199, 274] width 19 height 7
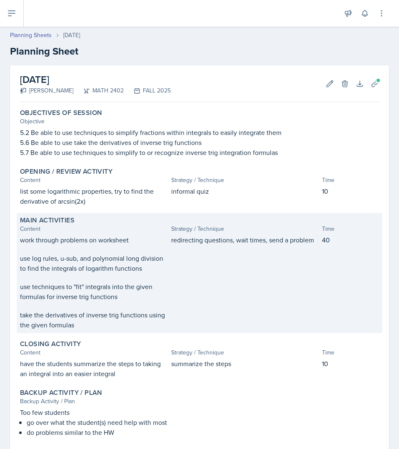
scroll to position [46, 0]
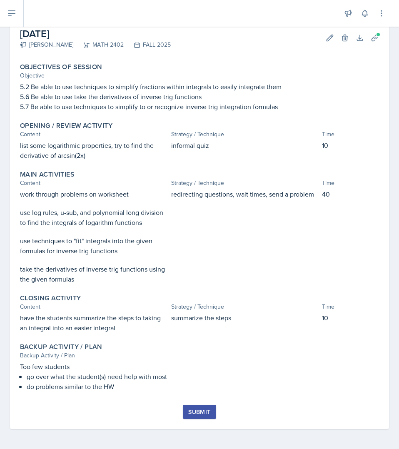
click at [195, 412] on div "Submit" at bounding box center [199, 412] width 22 height 7
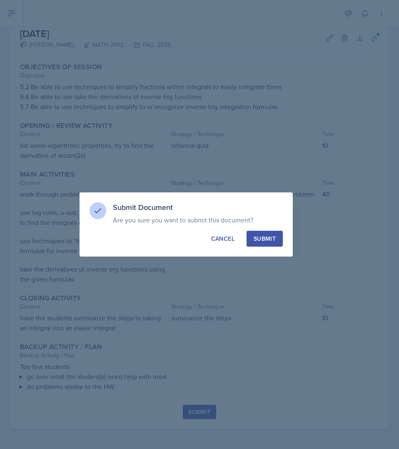
click at [273, 240] on div "Submit" at bounding box center [265, 239] width 22 height 8
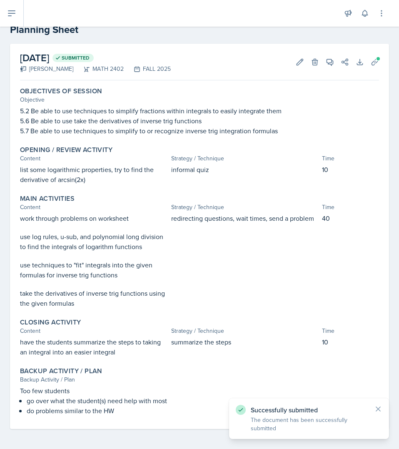
scroll to position [22, 0]
click at [7, 10] on icon at bounding box center [12, 13] width 10 height 10
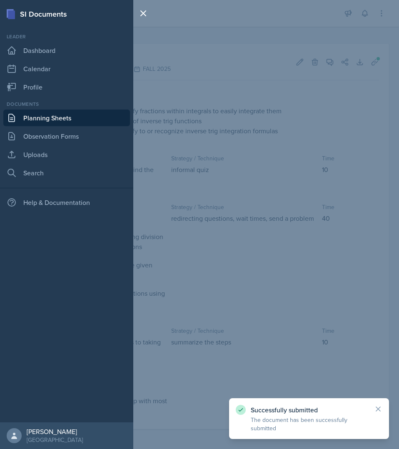
click at [55, 125] on link "Planning Sheets" at bounding box center [66, 118] width 127 height 17
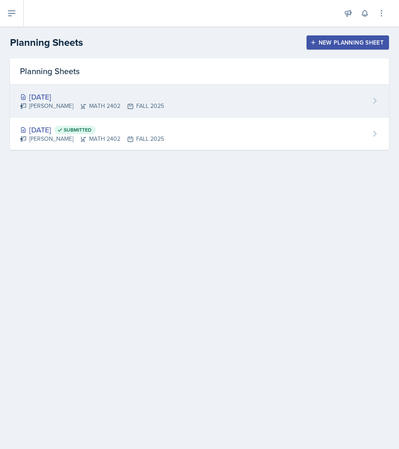
click at [80, 106] on div "[PERSON_NAME] MATH 2402 FALL 2025" at bounding box center [92, 106] width 144 height 9
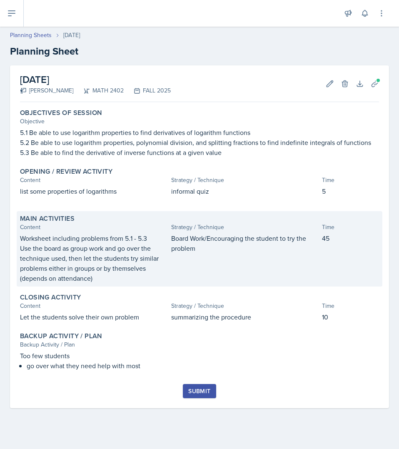
click at [143, 263] on p "Use the board as group work and go over the technique used, then let the studen…" at bounding box center [94, 263] width 148 height 40
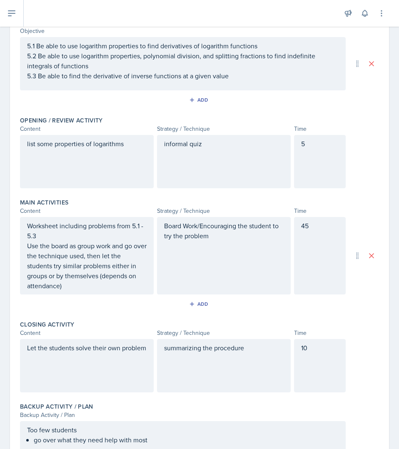
scroll to position [154, 0]
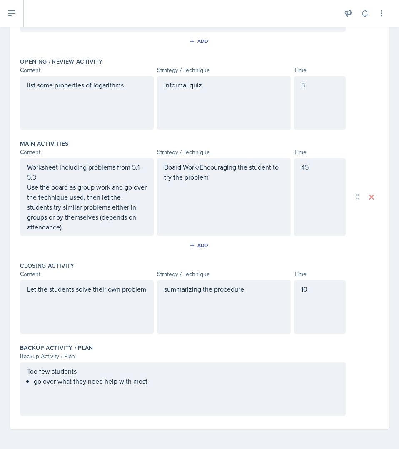
click at [167, 388] on div "Too few students go over what they need help with most" at bounding box center [183, 389] width 326 height 53
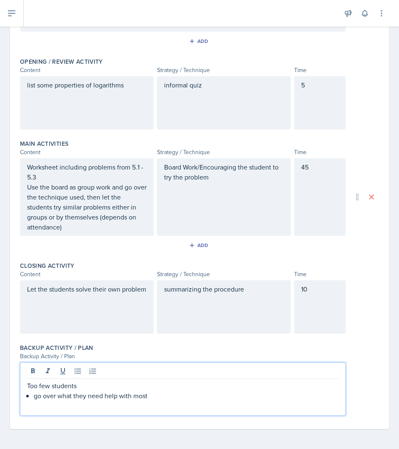
click at [167, 388] on p "Too few students" at bounding box center [183, 386] width 312 height 10
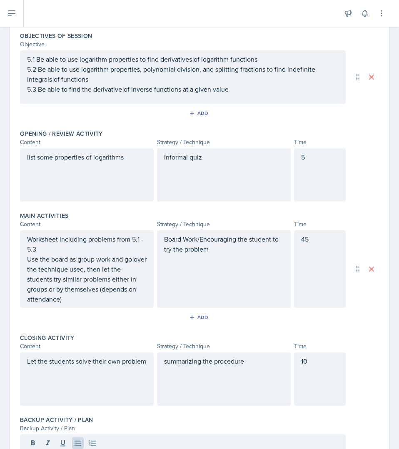
click at [223, 256] on div "Board Work/Encouraging the student to try the problem" at bounding box center [224, 270] width 134 height 78
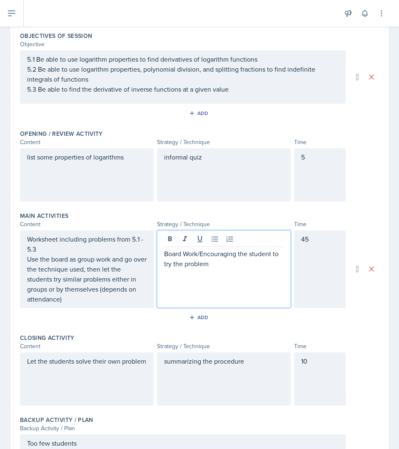
scroll to position [96, 0]
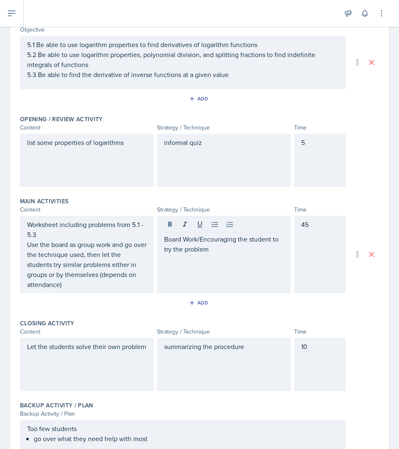
click at [223, 256] on div "Board Work/Encouraging the student to try the problem" at bounding box center [224, 255] width 134 height 78
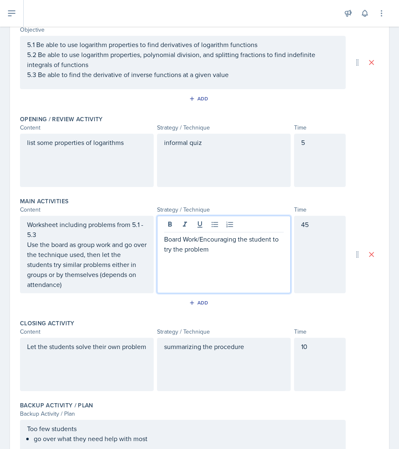
click at [209, 250] on p "Board Work/Encouraging the student to try the problem" at bounding box center [224, 244] width 120 height 20
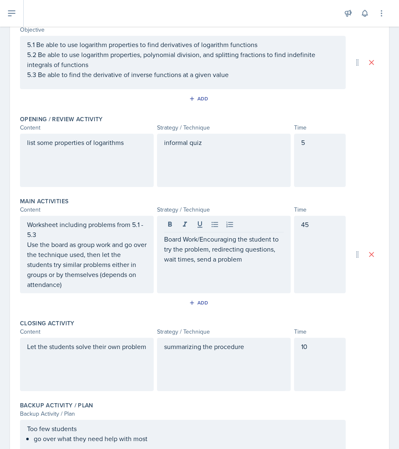
click at [251, 356] on div "summarizing the procedure" at bounding box center [224, 364] width 134 height 53
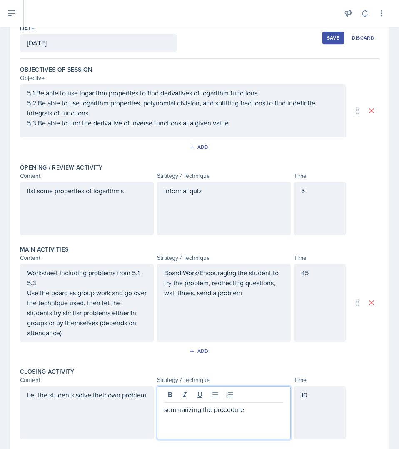
scroll to position [55, 0]
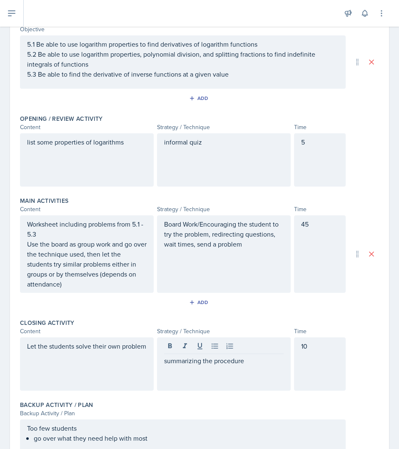
click at [350, 343] on div "Let the students solve their own problem summarizing the procedure 10" at bounding box center [199, 364] width 359 height 53
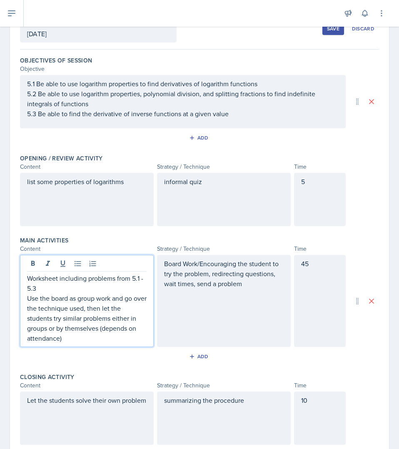
scroll to position [72, 0]
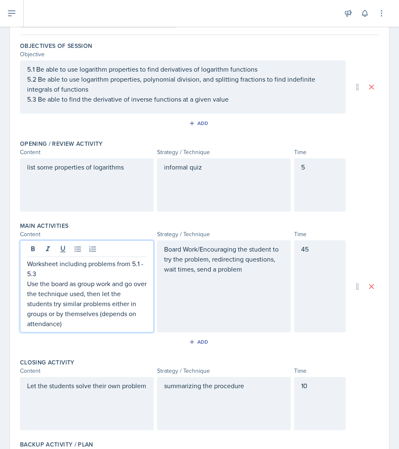
click at [51, 275] on p "Worksheet including problems from 5.1 - 5.3" at bounding box center [87, 269] width 120 height 20
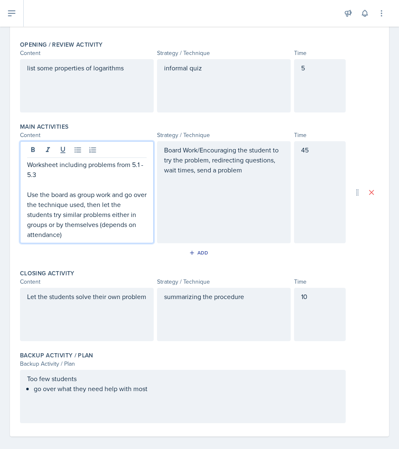
click at [121, 276] on div "Closing Activity" at bounding box center [199, 273] width 359 height 8
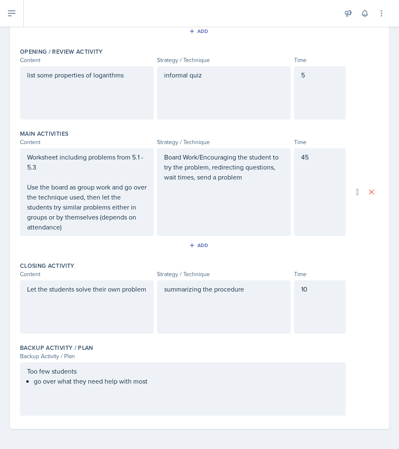
scroll to position [171, 0]
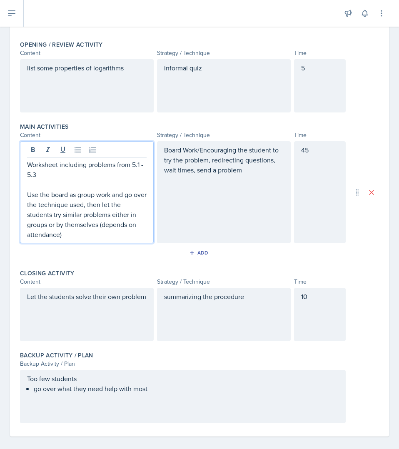
click at [115, 156] on div "Worksheet including problems from 5.1 - 5.3 Use the board as group work and go …" at bounding box center [87, 192] width 134 height 102
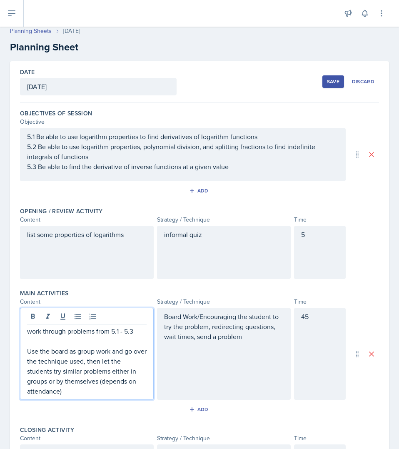
scroll to position [0, 0]
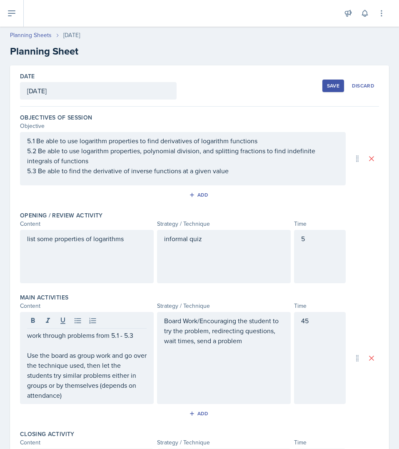
click at [231, 86] on div "Date [DATE] [DATE] 31 1 2 3 4 5 6 7 8 9 10 11 12 13 14 15 16 17 18 19 20 21 22 …" at bounding box center [199, 85] width 359 height 41
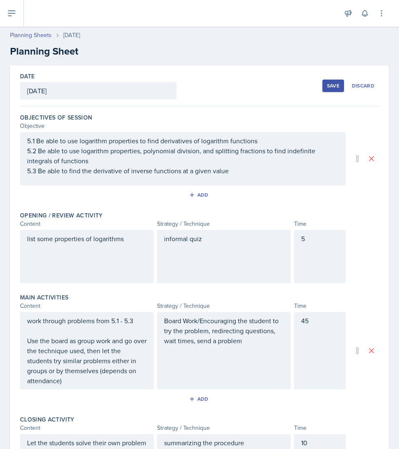
click at [331, 87] on div "Save" at bounding box center [333, 86] width 13 height 7
click at [331, 87] on button "Save" at bounding box center [334, 86] width 22 height 13
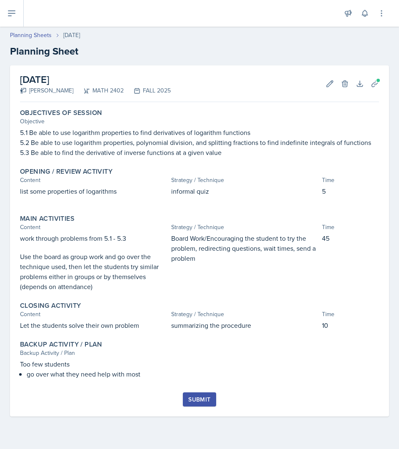
click at [190, 406] on button "Submit" at bounding box center [199, 400] width 33 height 14
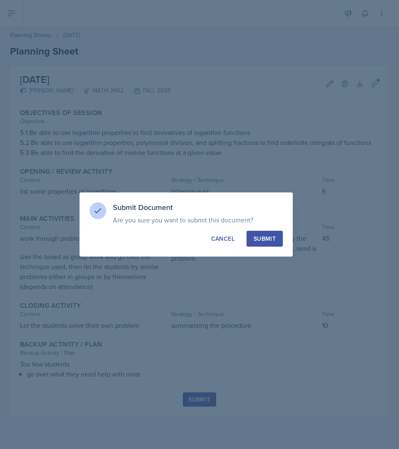
click at [245, 242] on div "Submit Cancel" at bounding box center [186, 239] width 193 height 16
click at [253, 240] on button "Submit" at bounding box center [265, 239] width 36 height 16
